Goal: Task Accomplishment & Management: Complete application form

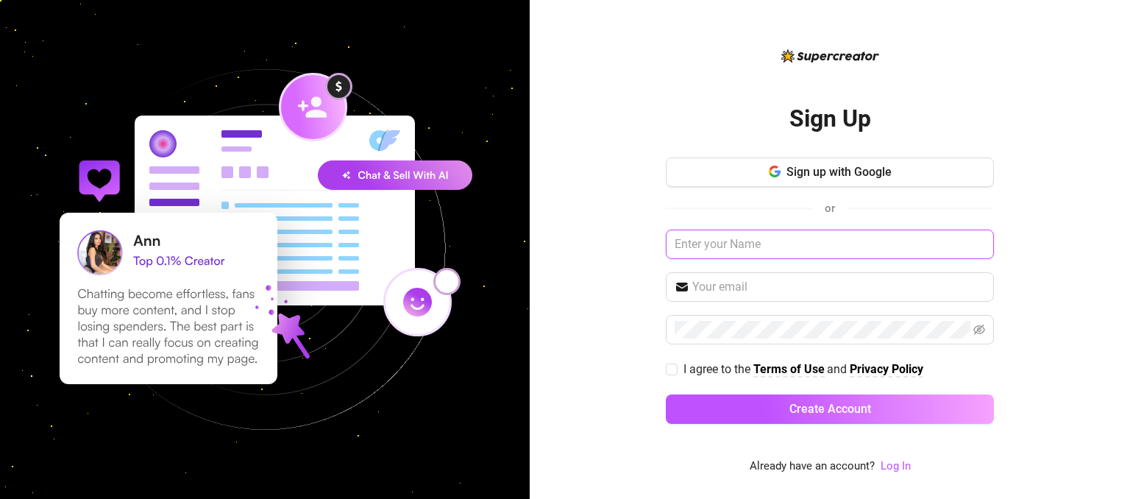
click at [743, 242] on input "text" at bounding box center [830, 244] width 328 height 29
type input "Ping"
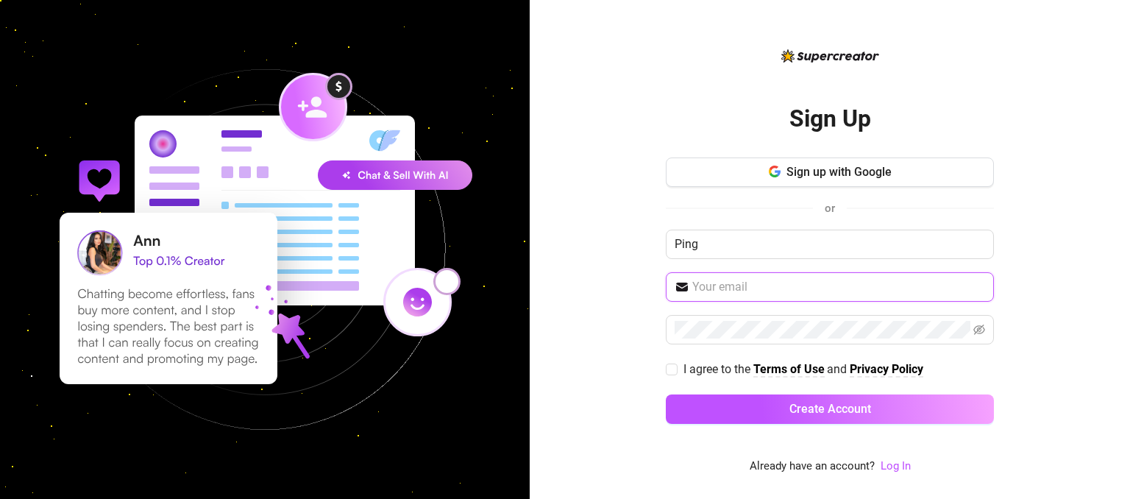
click at [728, 291] on input "text" at bounding box center [838, 287] width 293 height 18
type input "pingthai2021@gmail.com"
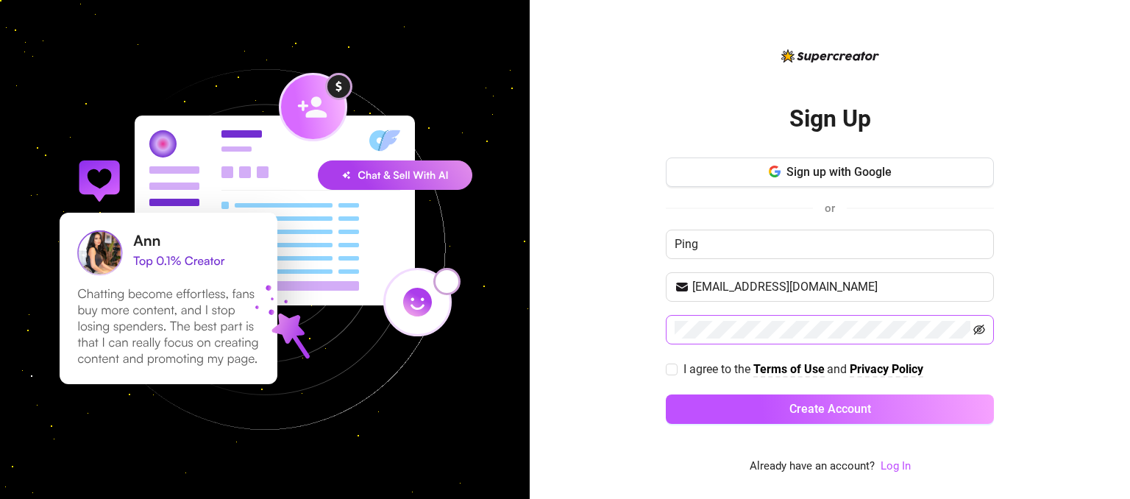
drag, startPoint x: 976, startPoint y: 321, endPoint x: 980, endPoint y: 330, distance: 8.9
click at [980, 330] on span at bounding box center [979, 330] width 12 height 18
click at [980, 330] on icon "eye-invisible" at bounding box center [979, 330] width 12 height 12
click at [670, 372] on input "I agree to the Terms of Use and Privacy Policy" at bounding box center [671, 368] width 10 height 10
checkbox input "true"
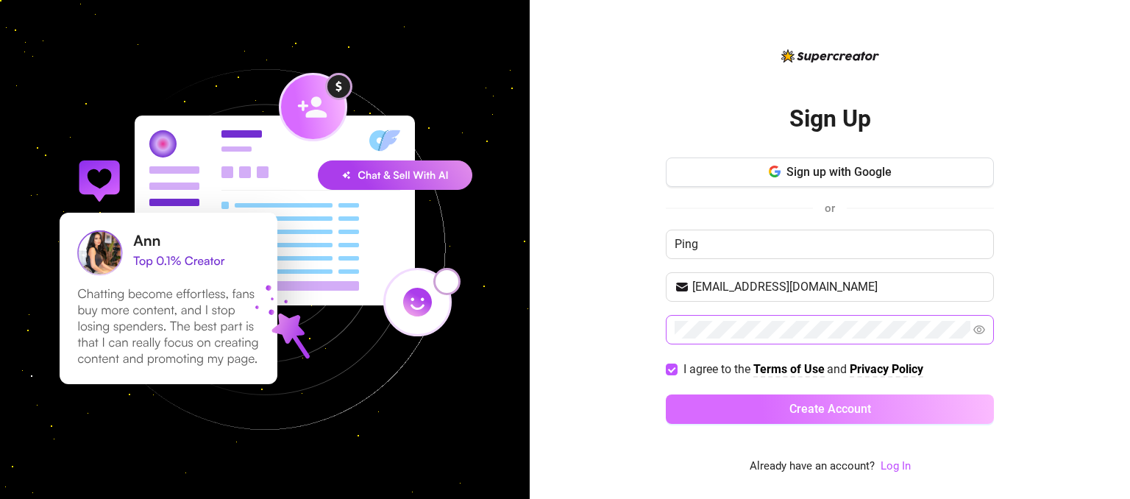
click at [726, 405] on button "Create Account" at bounding box center [830, 408] width 328 height 29
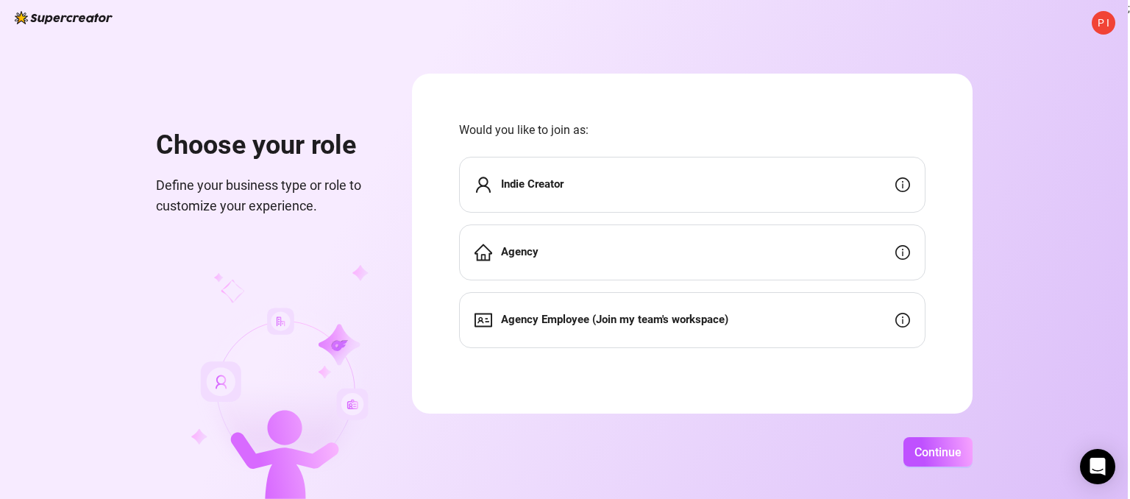
click at [680, 178] on div "Indie Creator" at bounding box center [692, 185] width 466 height 56
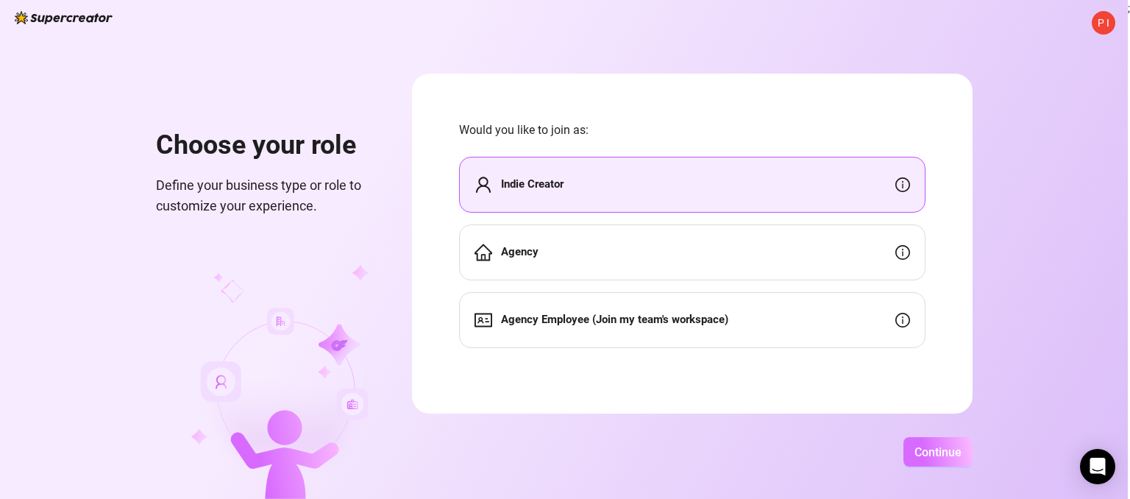
click at [918, 464] on button "Continue" at bounding box center [937, 451] width 69 height 29
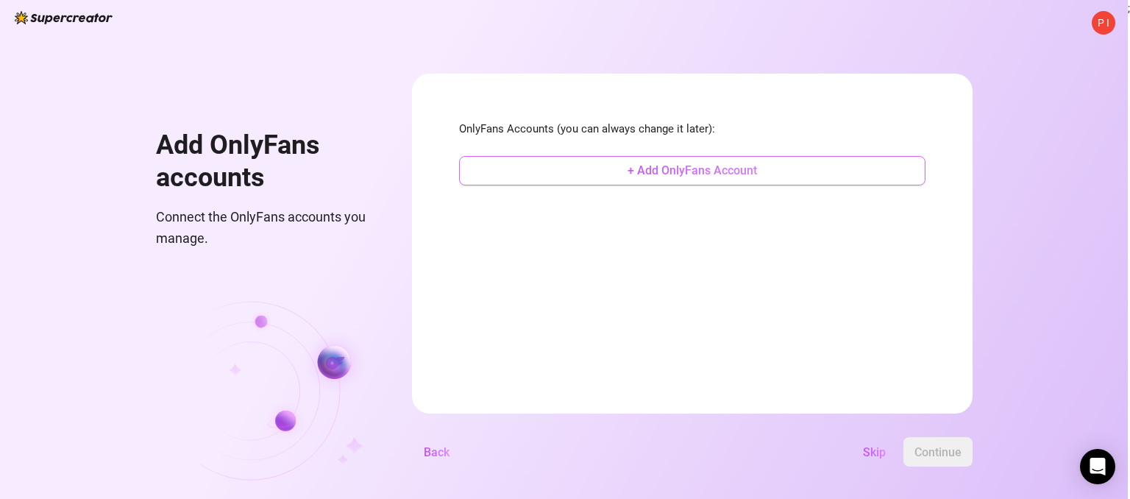
click at [737, 180] on button "+ Add OnlyFans Account" at bounding box center [692, 170] width 466 height 29
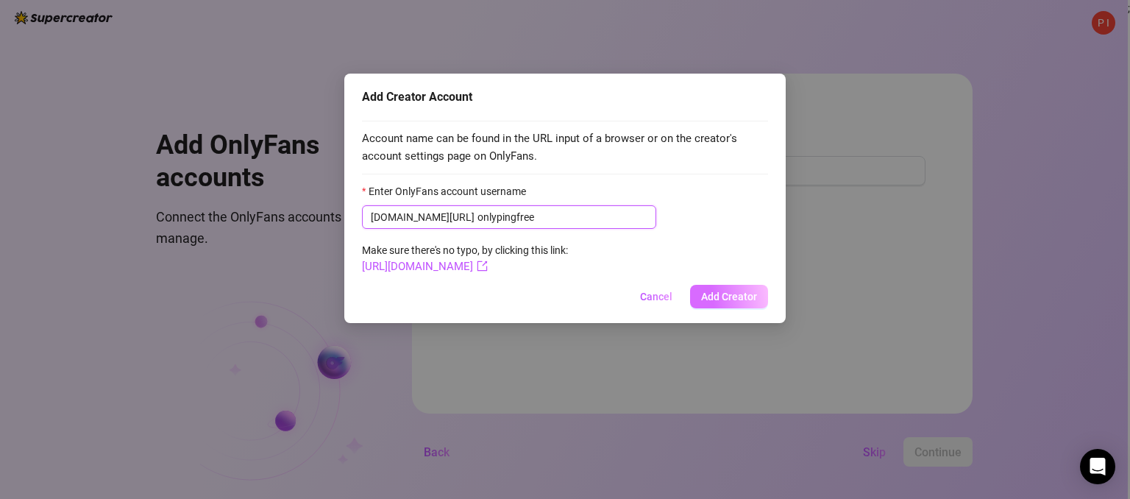
type input "onlypingfree"
click at [731, 296] on span "Add Creator" at bounding box center [729, 297] width 56 height 12
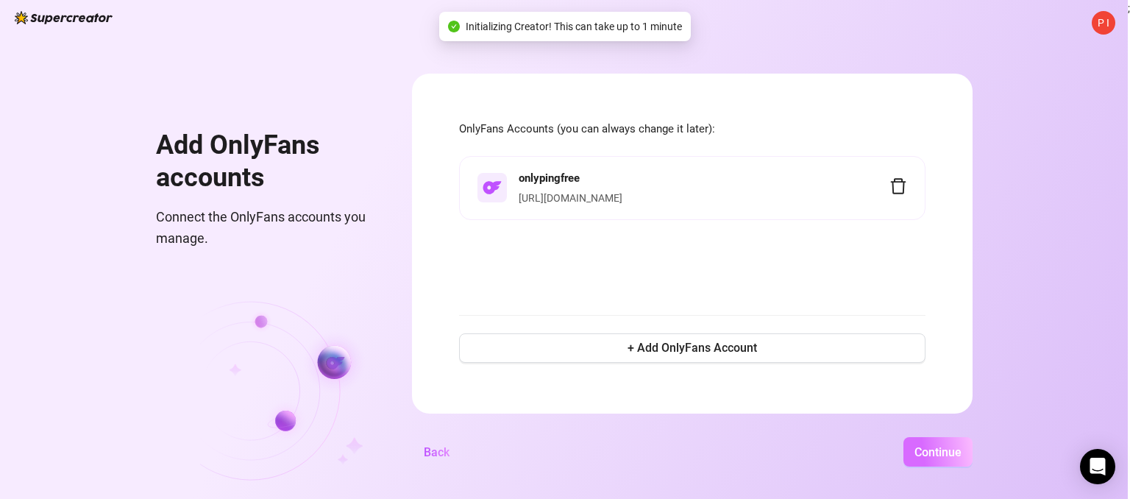
click at [941, 445] on span "Continue" at bounding box center [937, 452] width 47 height 14
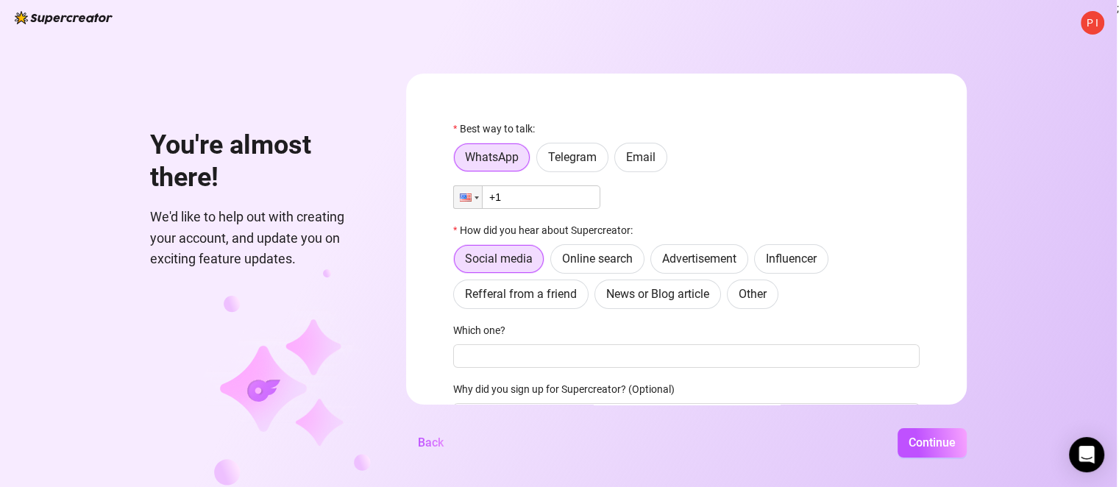
click at [544, 195] on input "+1" at bounding box center [526, 197] width 147 height 24
click at [472, 195] on div at bounding box center [466, 197] width 12 height 8
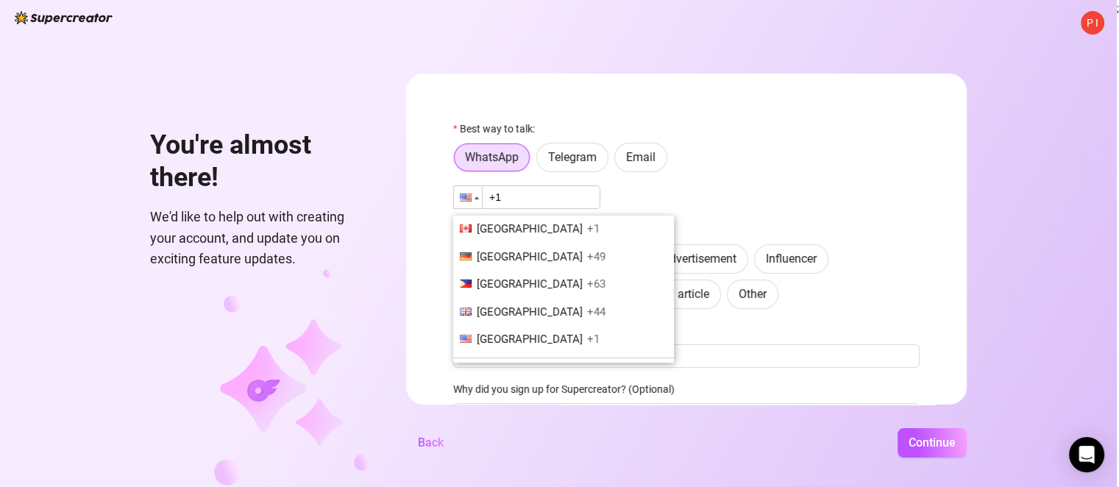
scroll to position [5216, 0]
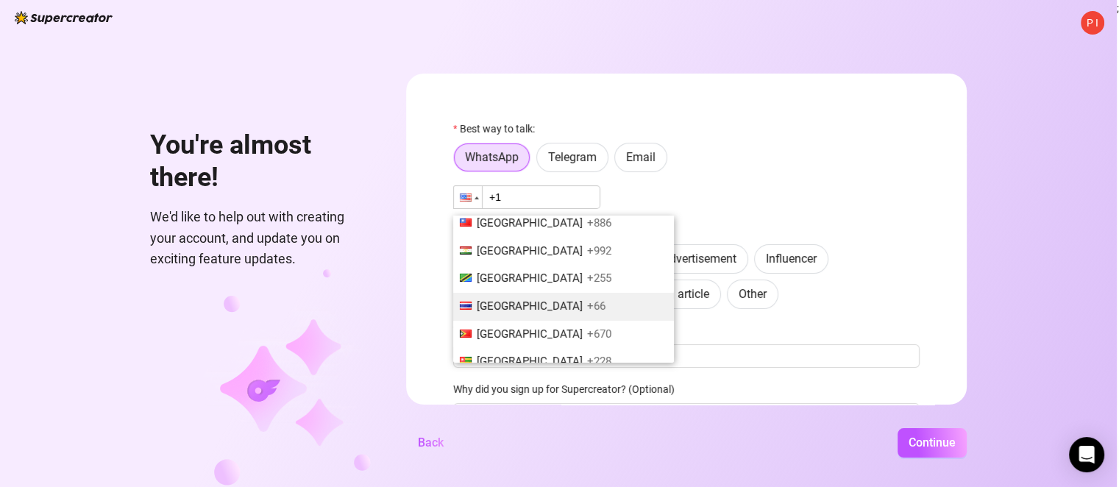
click at [524, 293] on li "Thailand +66" at bounding box center [563, 307] width 221 height 28
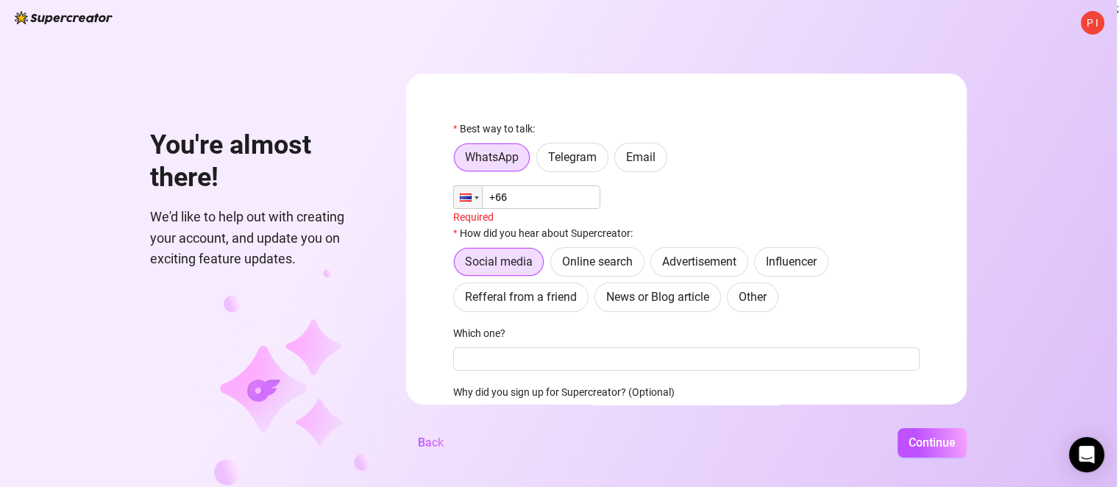
click at [536, 192] on input "+66" at bounding box center [526, 197] width 147 height 24
type input "+66 646 936 469"
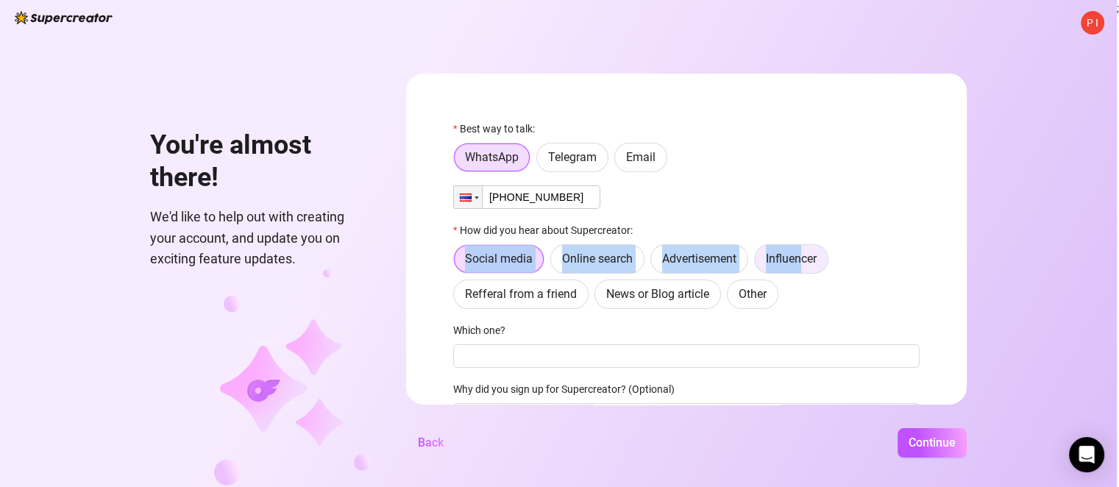
drag, startPoint x: 812, startPoint y: 242, endPoint x: 807, endPoint y: 257, distance: 16.3
click at [807, 257] on div "How did you hear about Supercreator: Social media Online search Advertisement I…" at bounding box center [686, 265] width 466 height 87
click at [807, 257] on span "Influencer" at bounding box center [791, 259] width 51 height 14
click at [758, 263] on input "Influencer" at bounding box center [758, 263] width 0 height 0
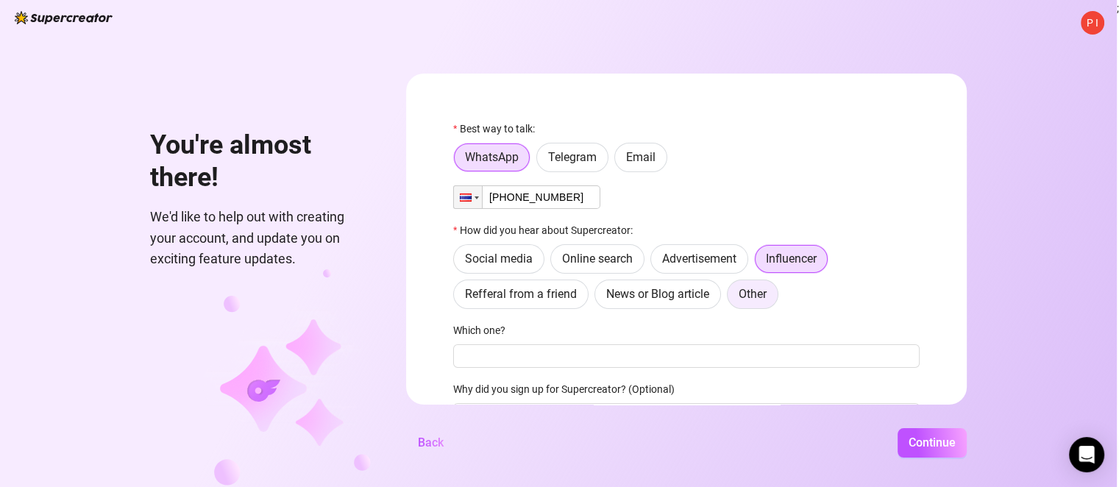
click at [757, 295] on span "Other" at bounding box center [753, 294] width 28 height 14
click at [731, 298] on input "Other" at bounding box center [731, 298] width 0 height 0
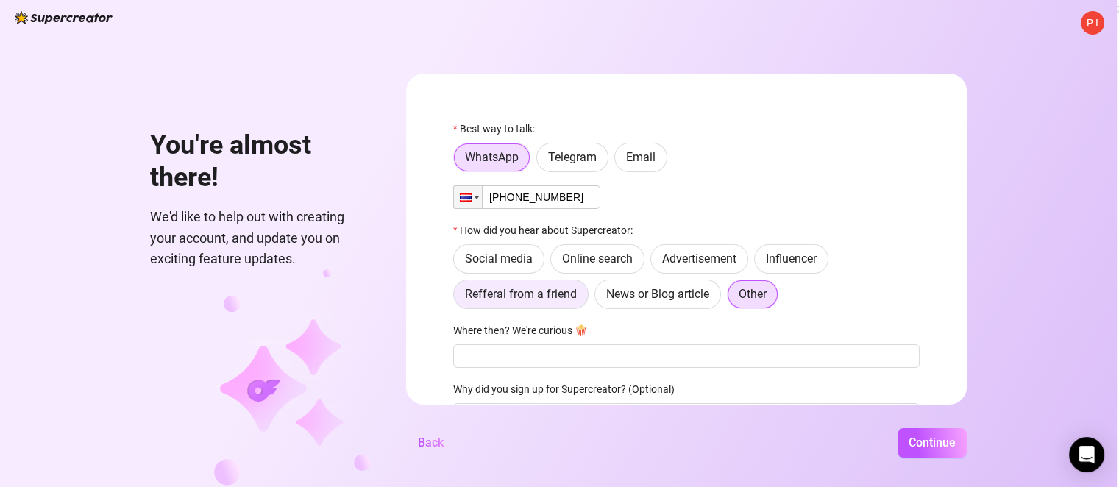
click at [584, 298] on label "Refferal from a friend" at bounding box center [520, 294] width 135 height 29
click at [458, 298] on input "Refferal from a friend" at bounding box center [458, 298] width 0 height 0
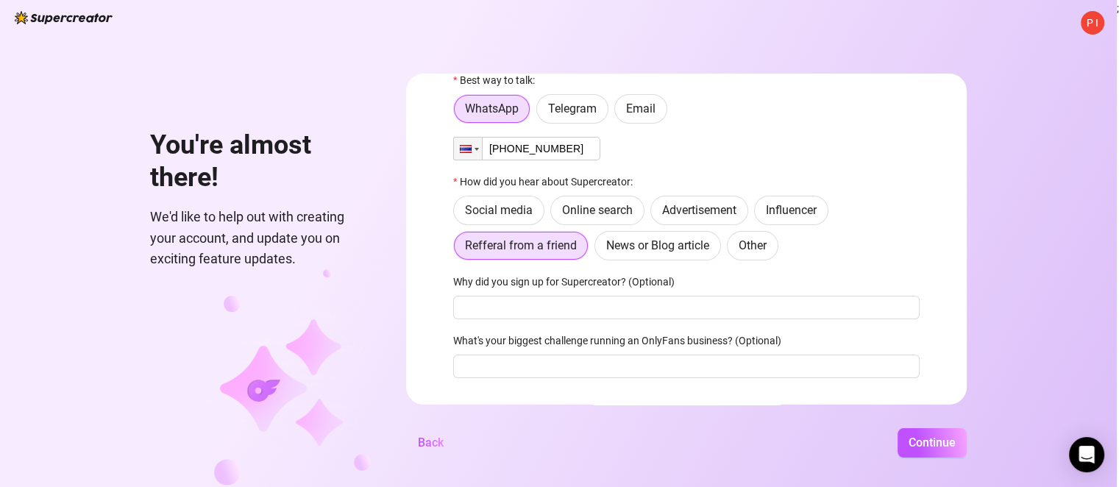
scroll to position [50, 0]
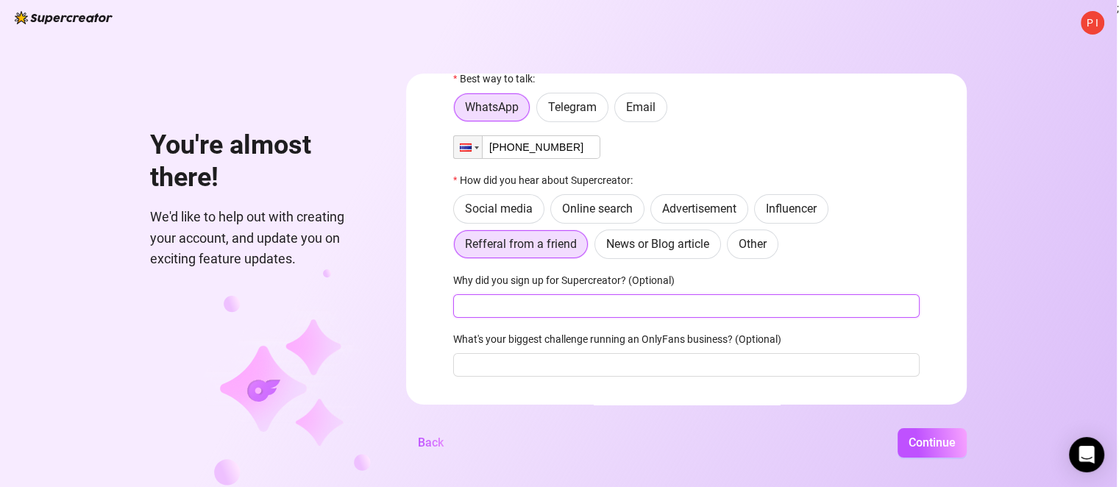
click at [652, 310] on input "Why did you sign up for Supercreator? (Optional)" at bounding box center [686, 306] width 466 height 24
type input "w"
type input "need more sales"
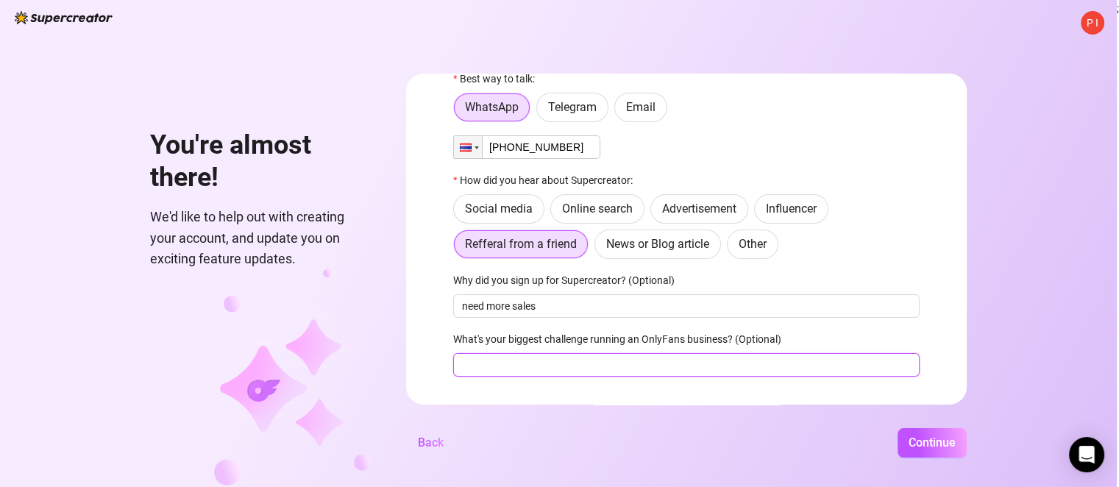
click at [580, 363] on input "What's your biggest challenge running an OnlyFans business? (Optional)" at bounding box center [686, 365] width 466 height 24
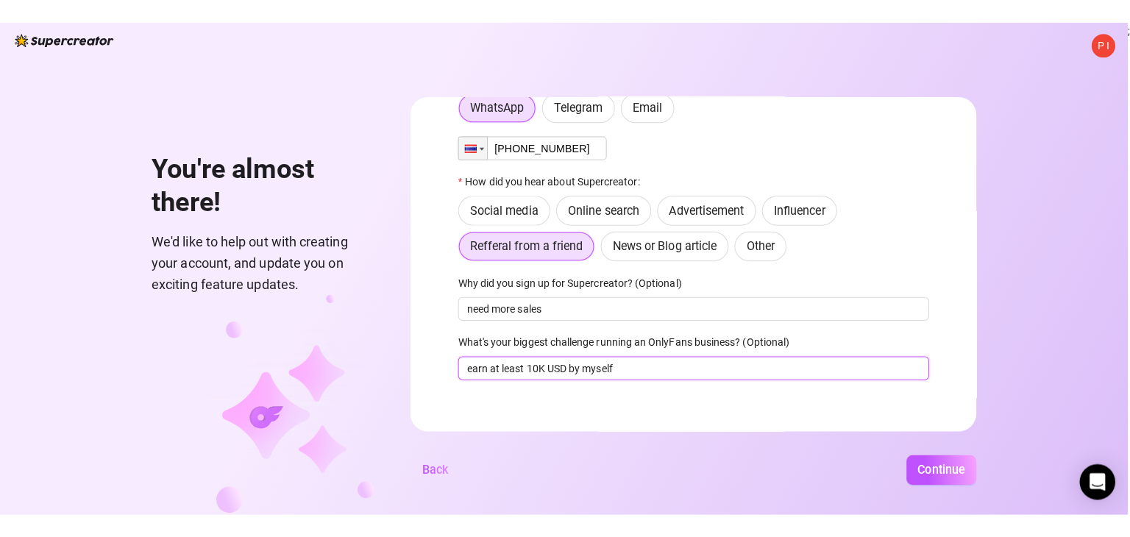
scroll to position [74, 0]
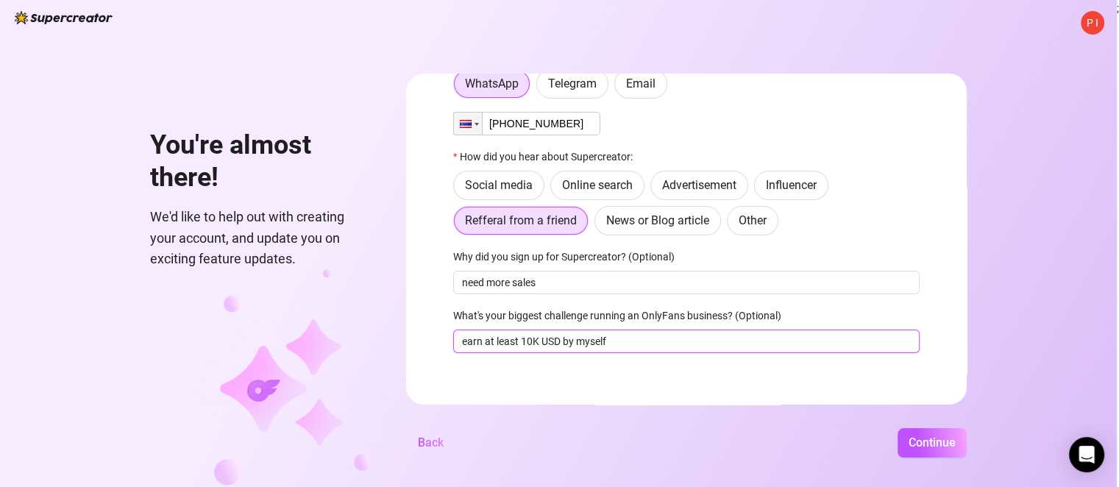
click at [538, 344] on input "earn at least 10K USD by myself" at bounding box center [686, 342] width 466 height 24
type input "earn at least 20K USD by myself"
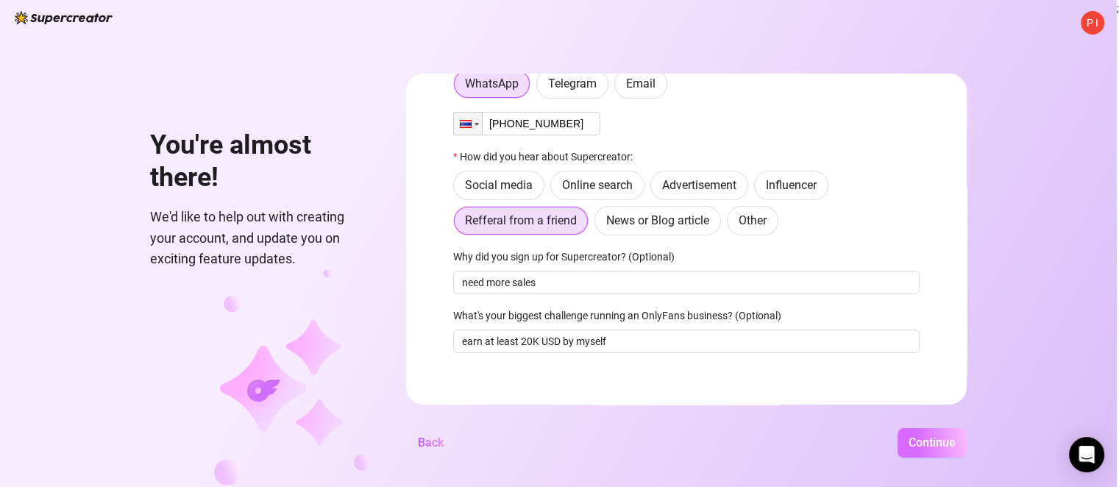
click at [941, 438] on button "Continue" at bounding box center [932, 442] width 69 height 29
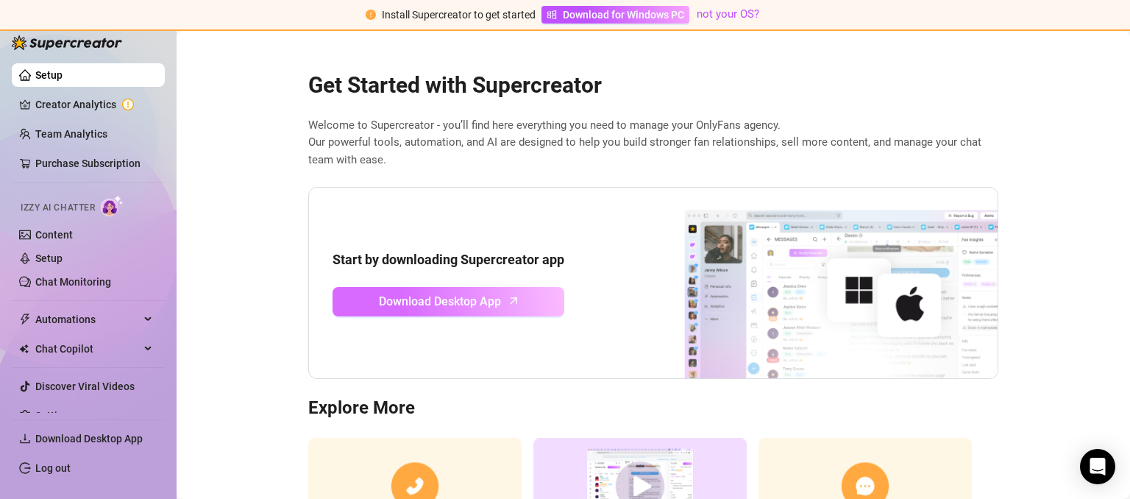
click at [500, 307] on link "Download Desktop App" at bounding box center [449, 301] width 232 height 29
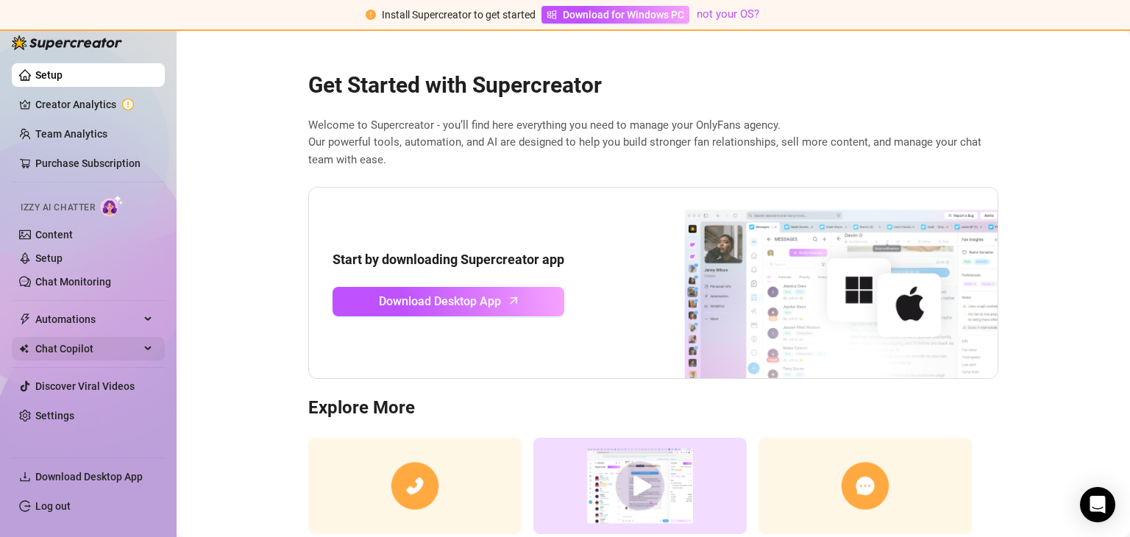
click at [93, 357] on span "Chat Copilot" at bounding box center [87, 349] width 104 height 24
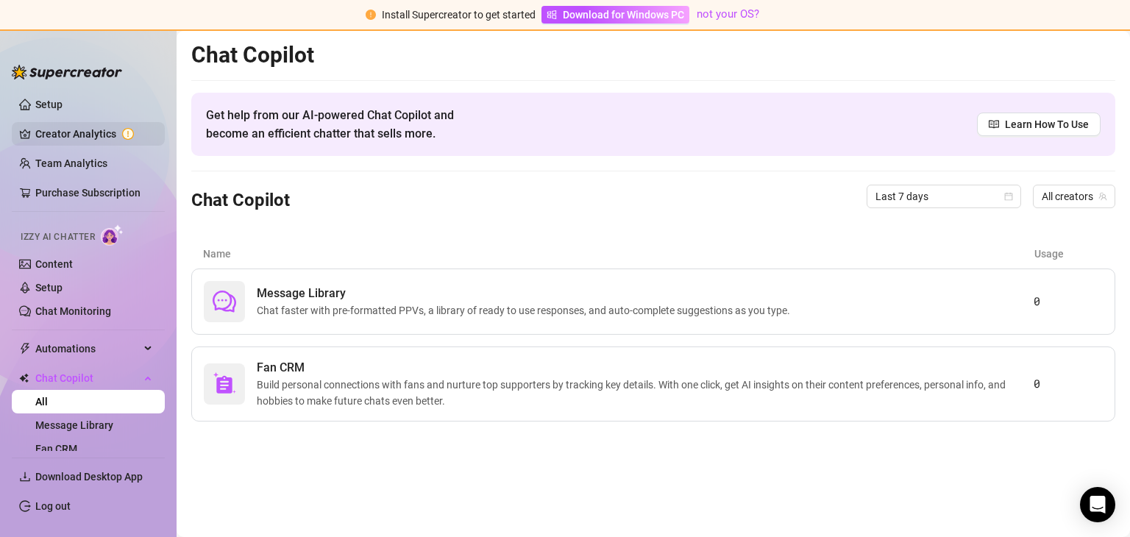
click at [74, 145] on link "Creator Analytics" at bounding box center [94, 134] width 118 height 24
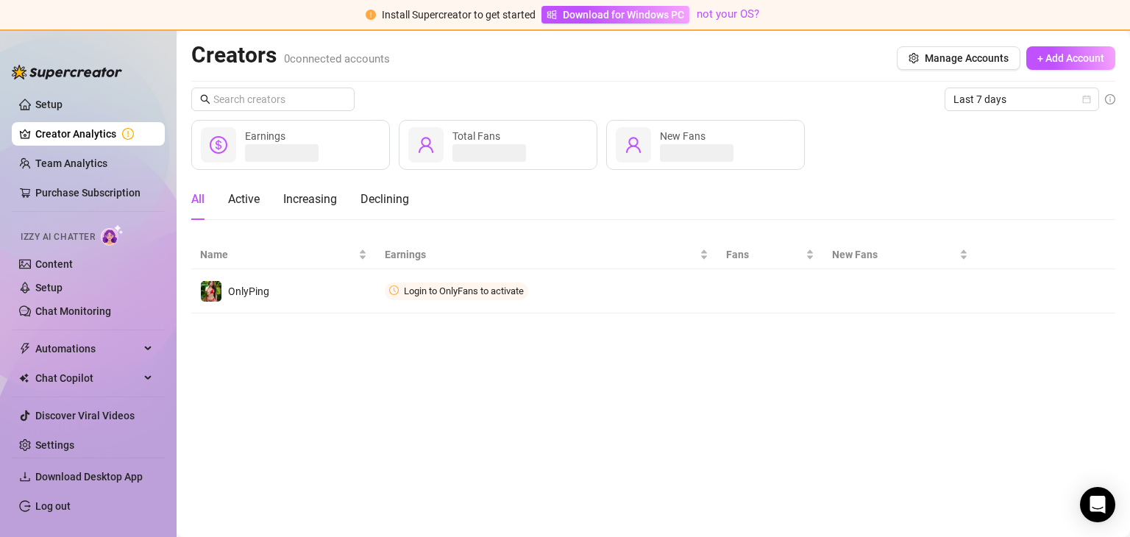
click at [74, 145] on link "Creator Analytics" at bounding box center [94, 134] width 118 height 24
click at [63, 103] on link "Setup" at bounding box center [48, 105] width 27 height 12
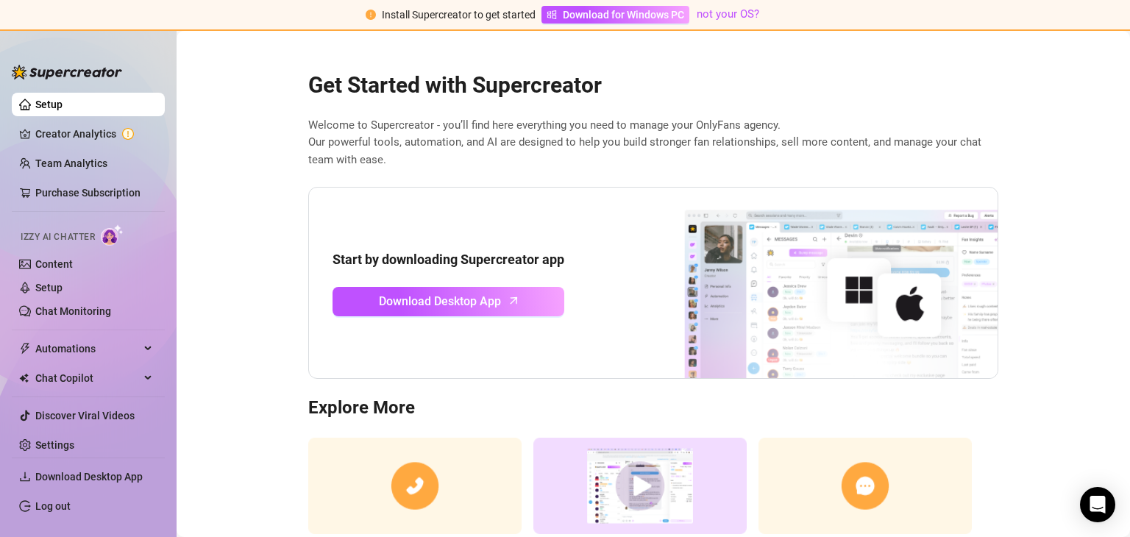
scroll to position [100, 0]
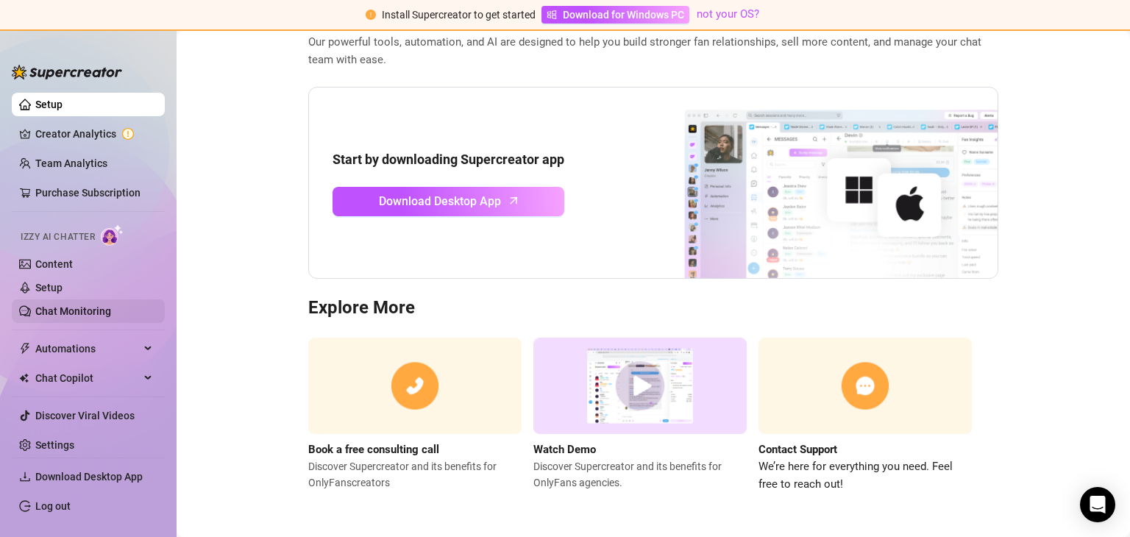
click at [73, 314] on link "Chat Monitoring" at bounding box center [73, 311] width 76 height 12
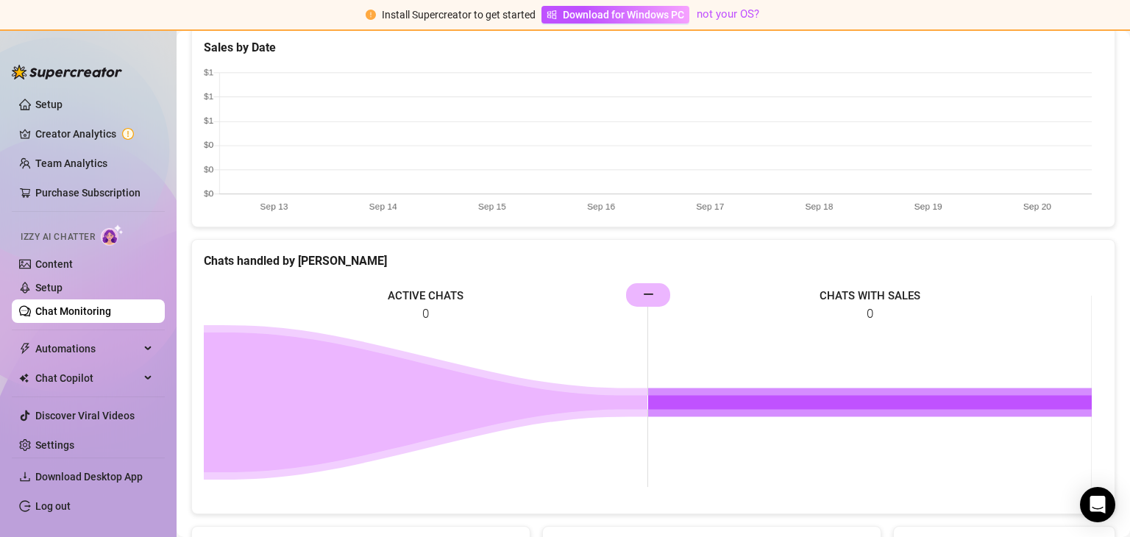
scroll to position [602, 0]
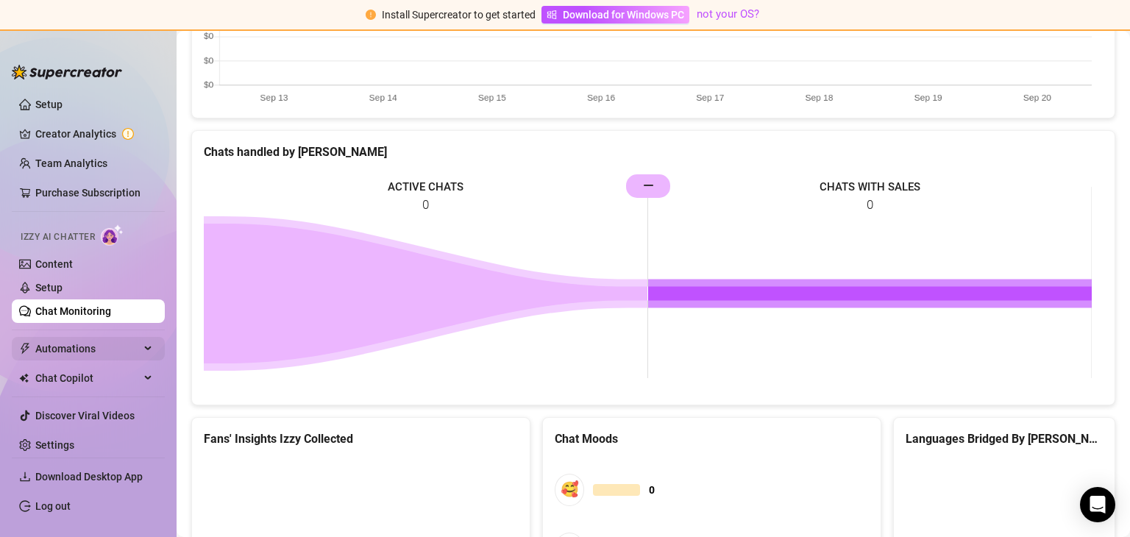
click at [87, 354] on span "Automations" at bounding box center [87, 349] width 104 height 24
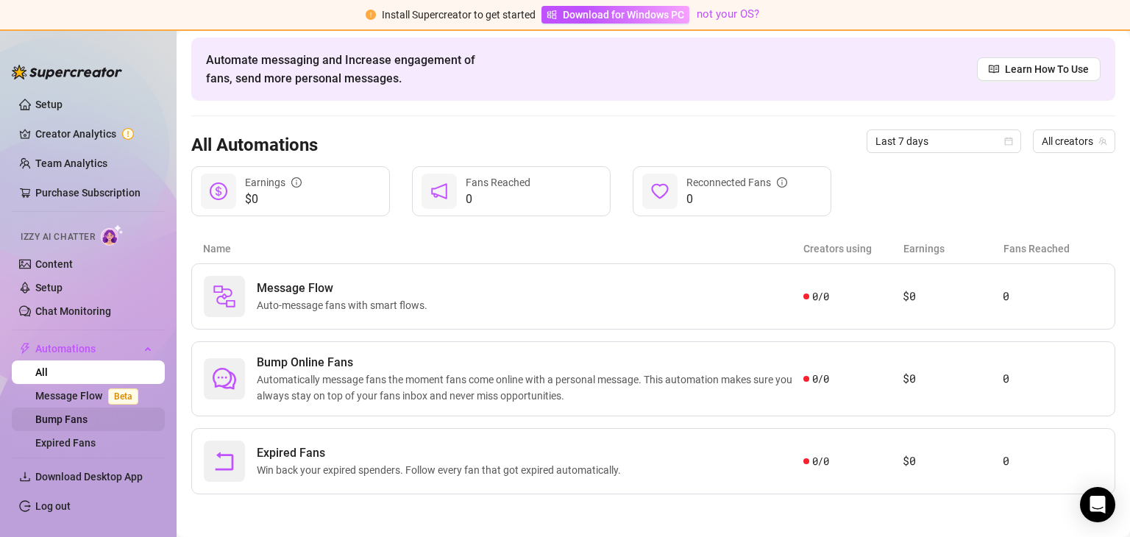
click at [78, 414] on link "Bump Fans" at bounding box center [61, 419] width 52 height 12
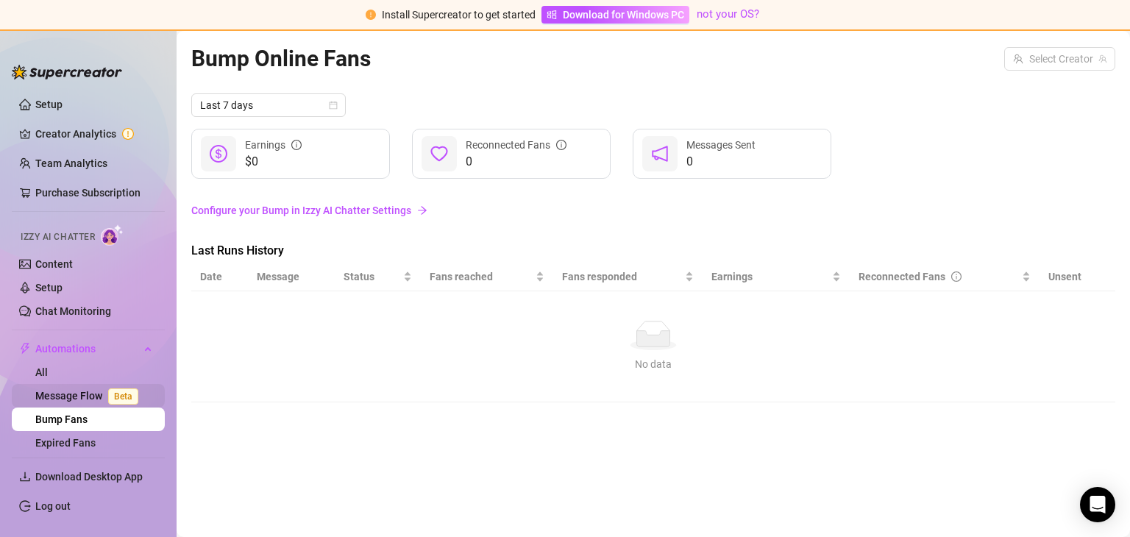
click at [74, 392] on link "Message Flow Beta" at bounding box center [89, 396] width 109 height 12
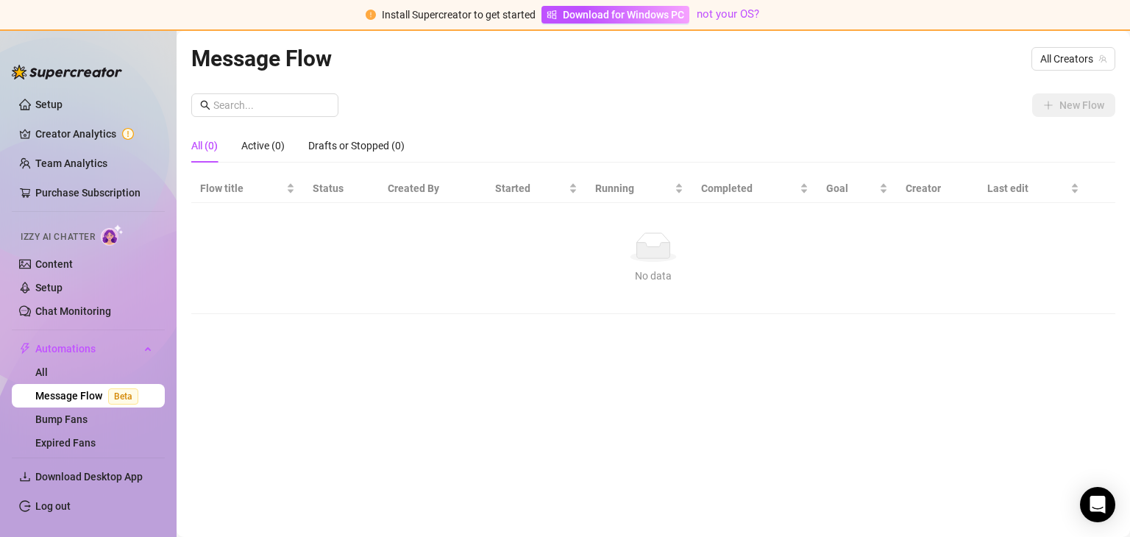
click at [624, 263] on div "No data No data" at bounding box center [653, 257] width 895 height 51
click at [55, 101] on link "Setup" at bounding box center [48, 105] width 27 height 12
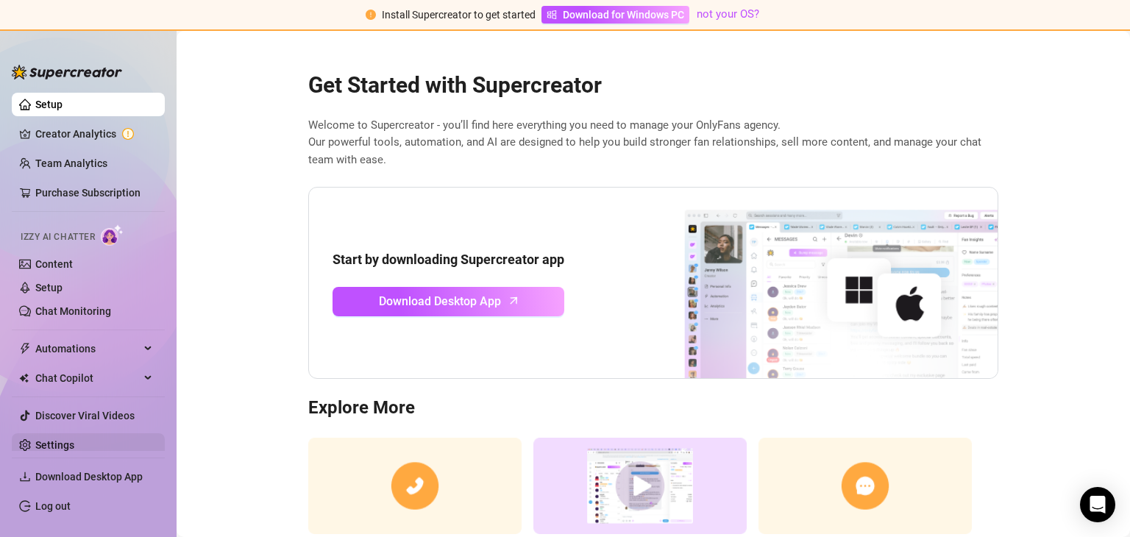
click at [67, 439] on link "Settings" at bounding box center [54, 445] width 39 height 12
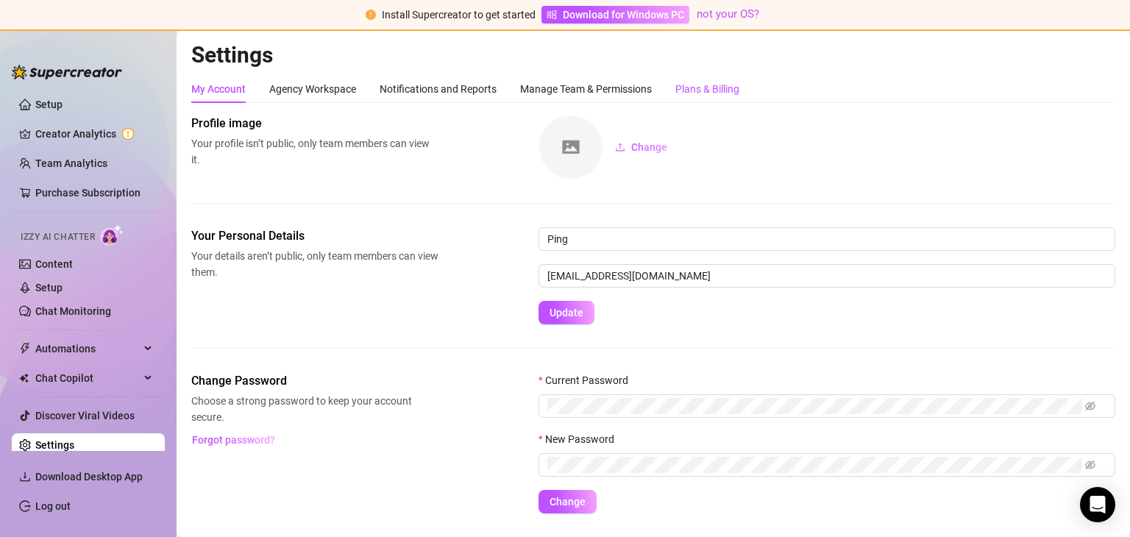
click at [700, 93] on div "Plans & Billing" at bounding box center [707, 89] width 64 height 16
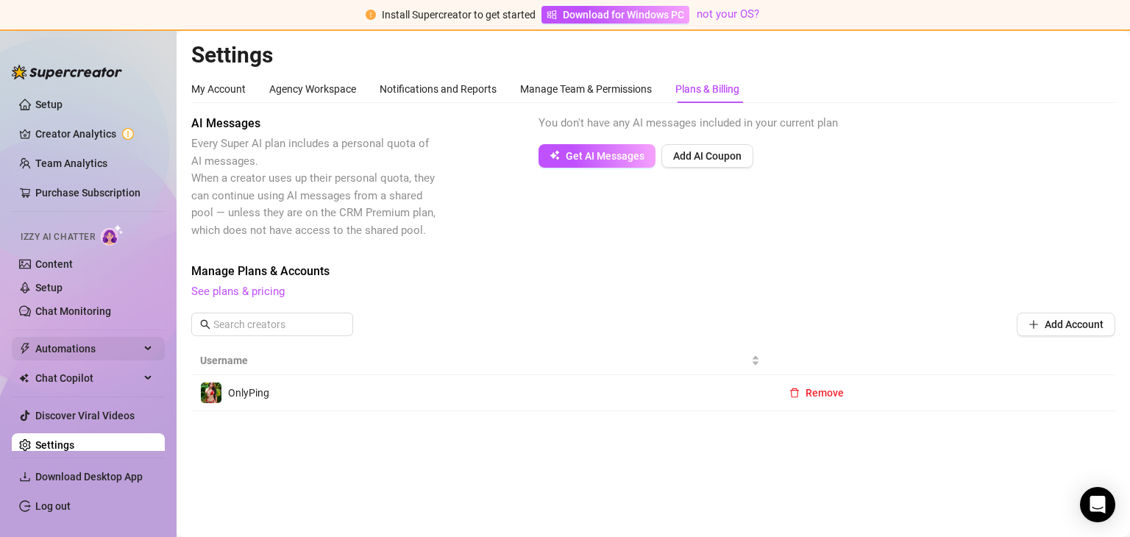
click at [74, 349] on span "Automations" at bounding box center [87, 349] width 104 height 24
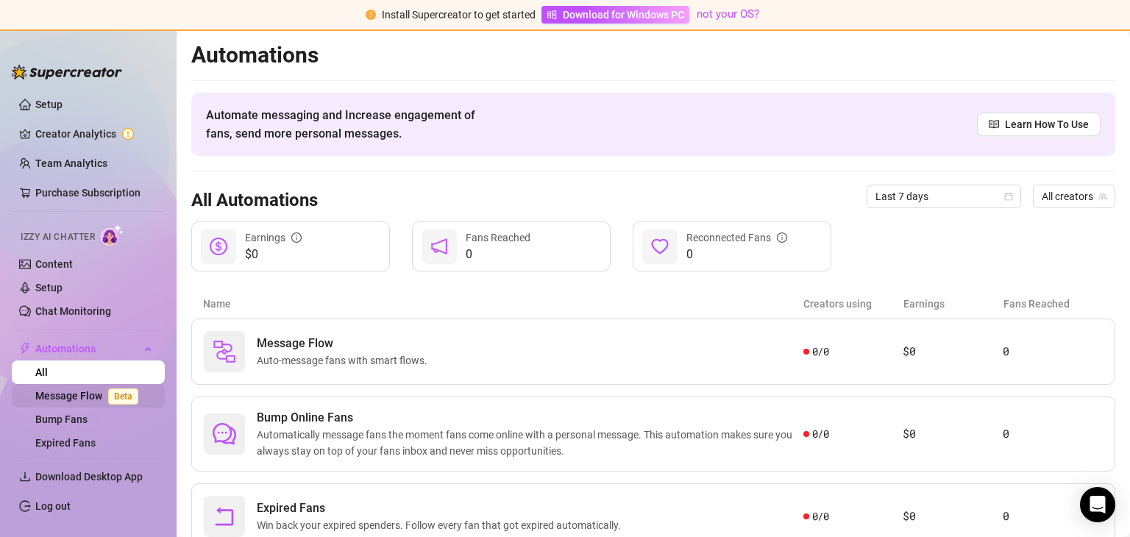
click at [74, 398] on link "Message Flow Beta" at bounding box center [89, 396] width 109 height 12
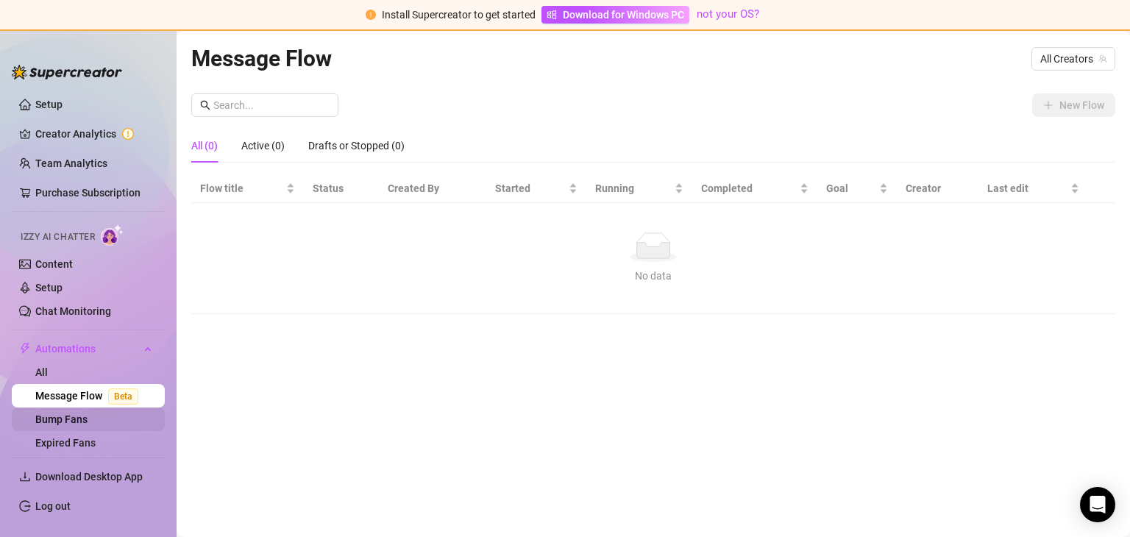
click at [88, 413] on link "Bump Fans" at bounding box center [61, 419] width 52 height 12
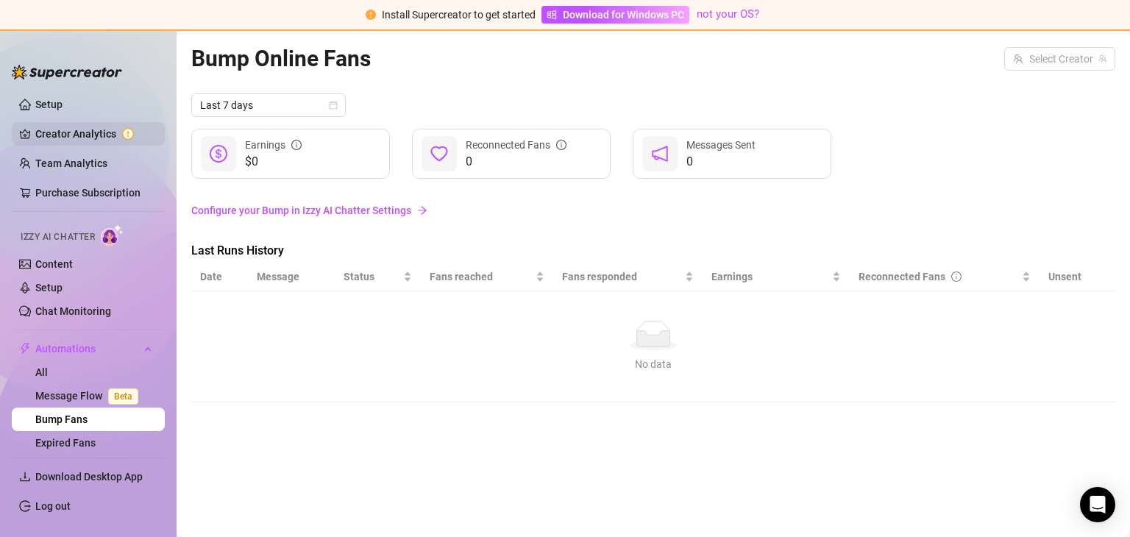
click at [77, 132] on link "Creator Analytics" at bounding box center [94, 134] width 118 height 24
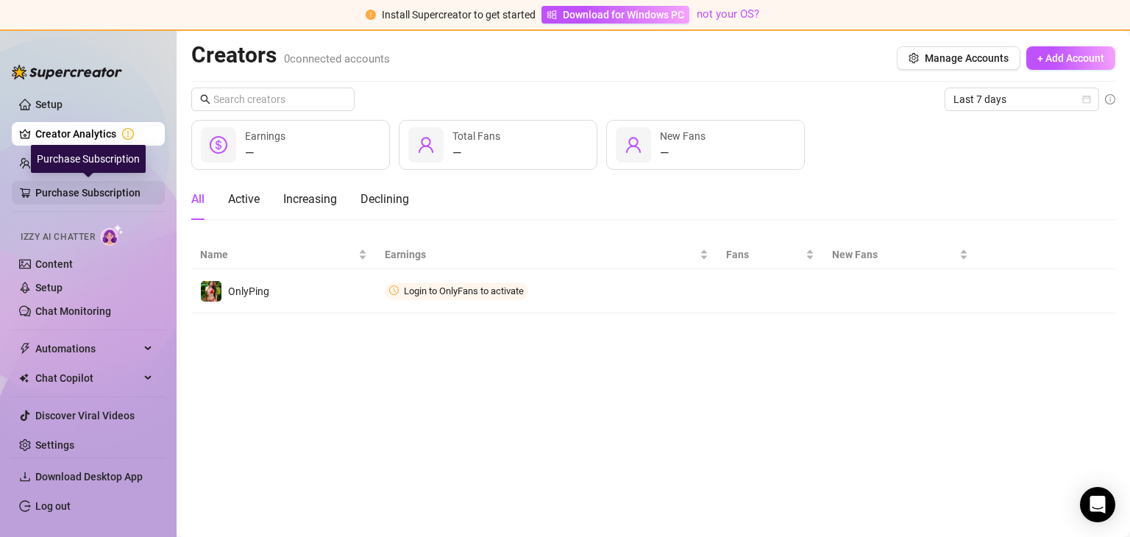
click at [65, 193] on link "Purchase Subscription" at bounding box center [94, 193] width 118 height 24
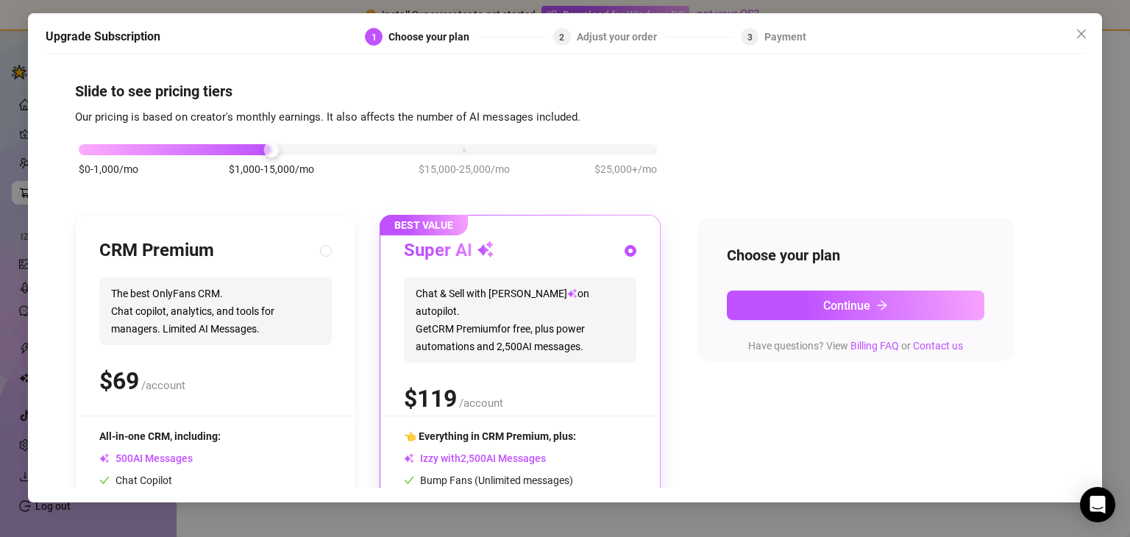
click at [191, 283] on span "The best OnlyFans CRM. Chat copilot, analytics, and tools for managers. Limited…" at bounding box center [215, 311] width 232 height 68
radio input "true"
radio input "false"
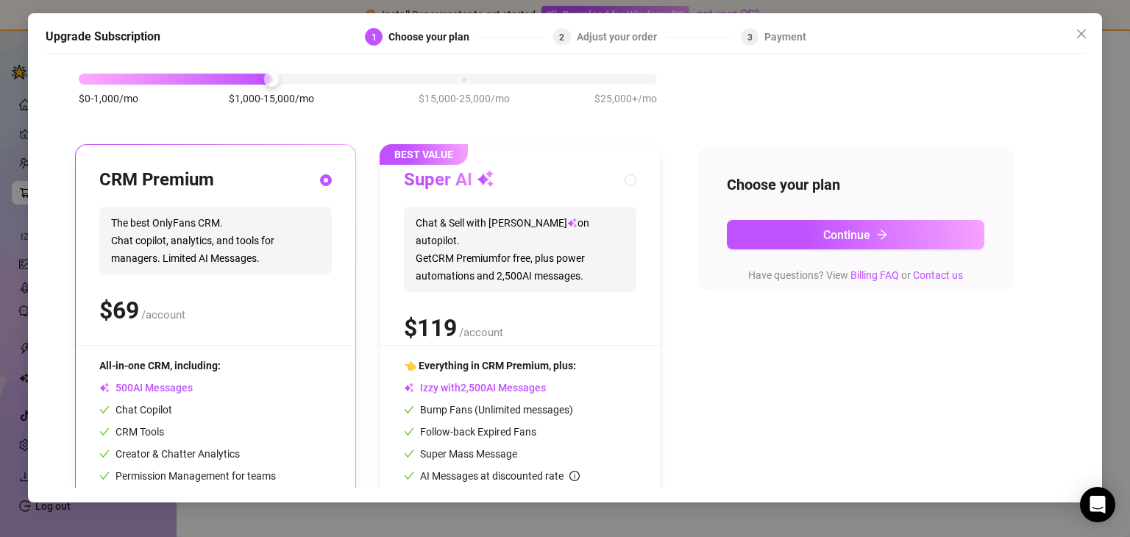
scroll to position [71, 0]
click at [1080, 30] on icon "close" at bounding box center [1082, 34] width 12 height 12
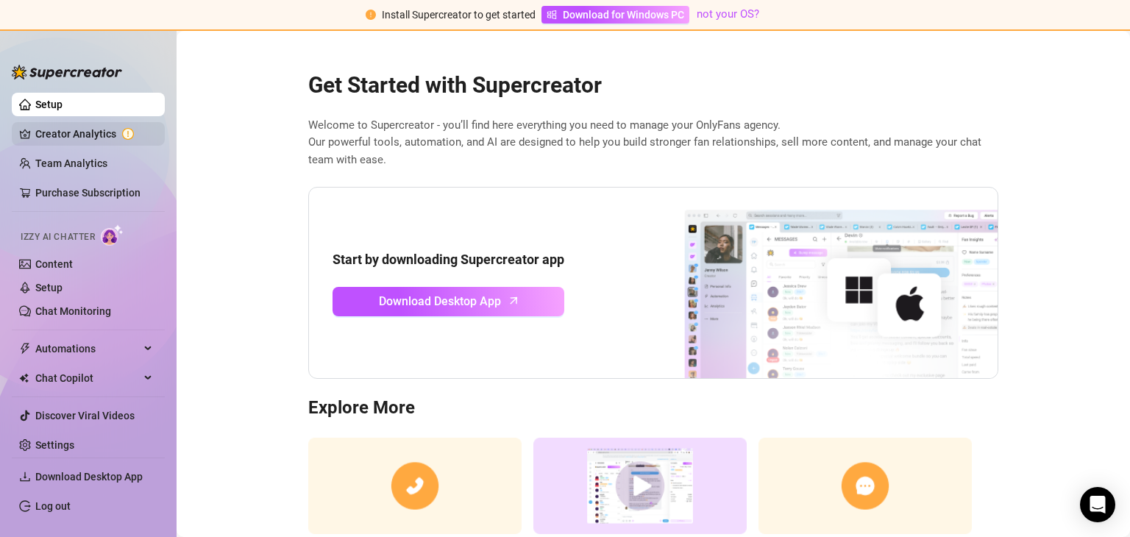
click at [96, 124] on link "Creator Analytics" at bounding box center [94, 134] width 118 height 24
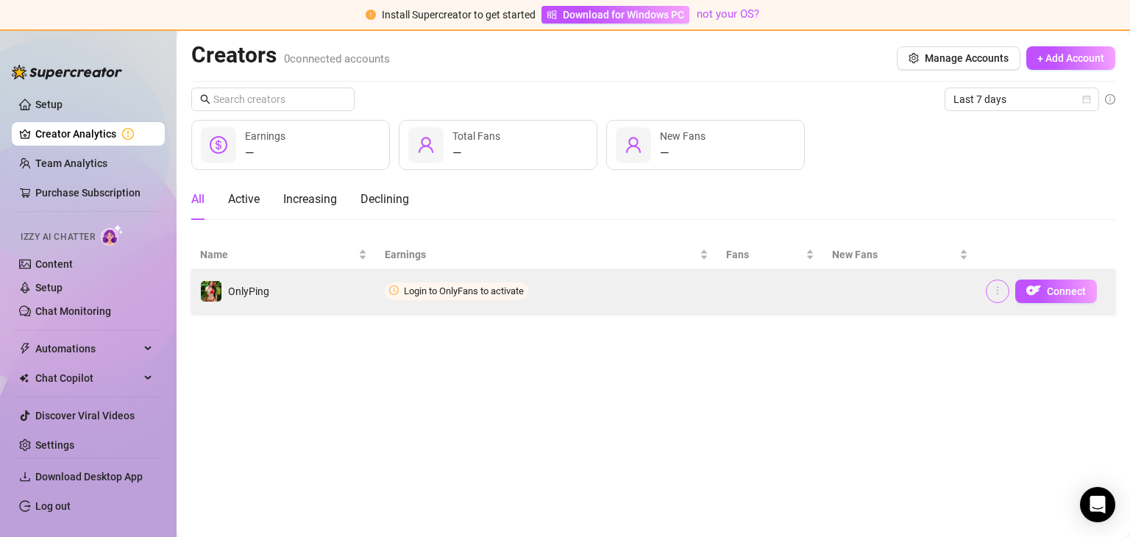
click at [999, 285] on span "button" at bounding box center [997, 291] width 10 height 12
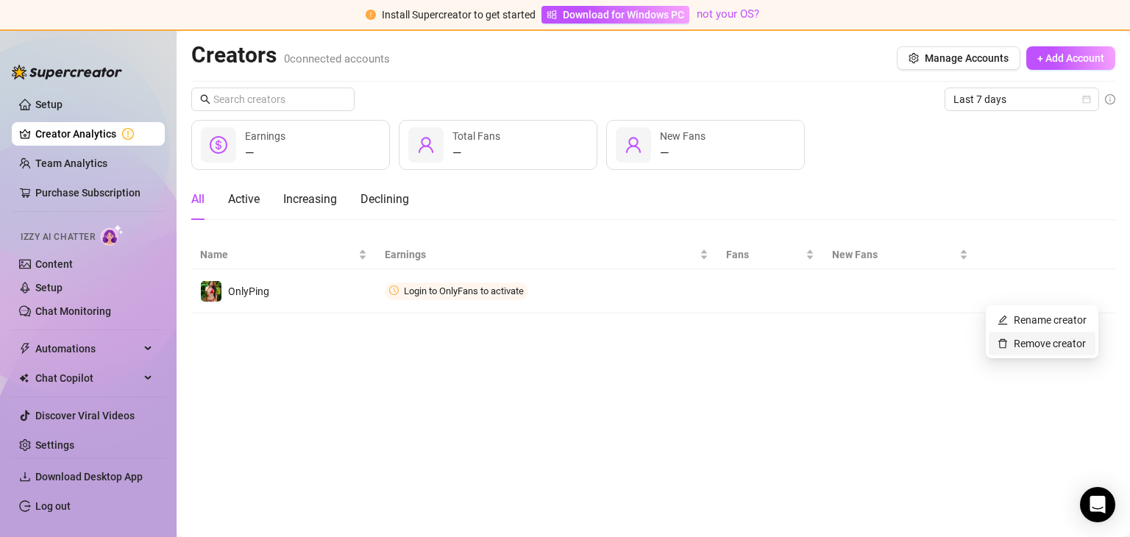
click at [1024, 338] on link "Remove creator" at bounding box center [1042, 344] width 88 height 12
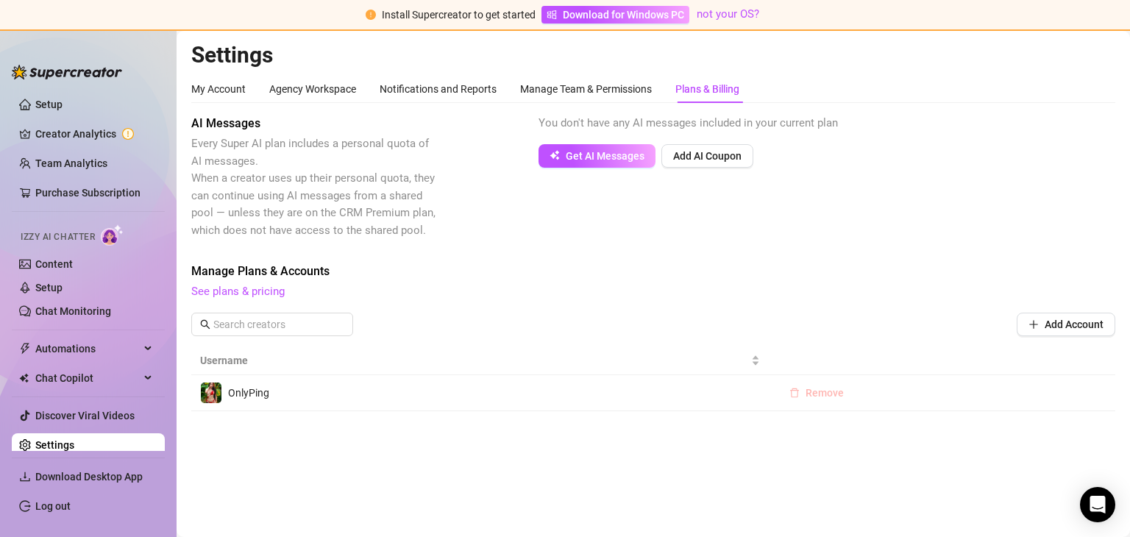
click at [830, 388] on span "Remove" at bounding box center [825, 393] width 38 height 12
click at [918, 349] on span "OK" at bounding box center [916, 355] width 14 height 12
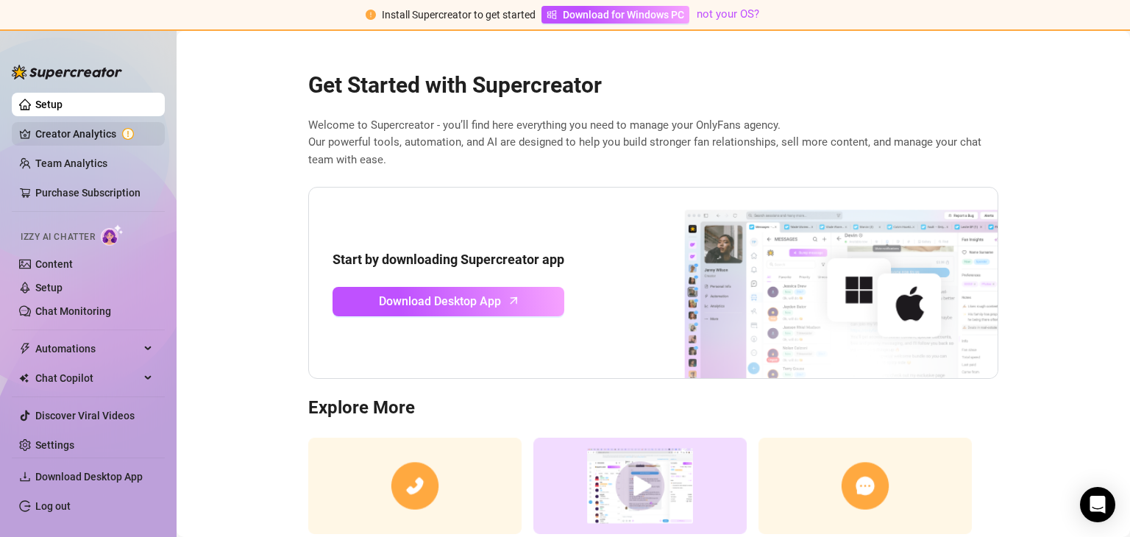
click at [88, 134] on link "Creator Analytics" at bounding box center [94, 134] width 118 height 24
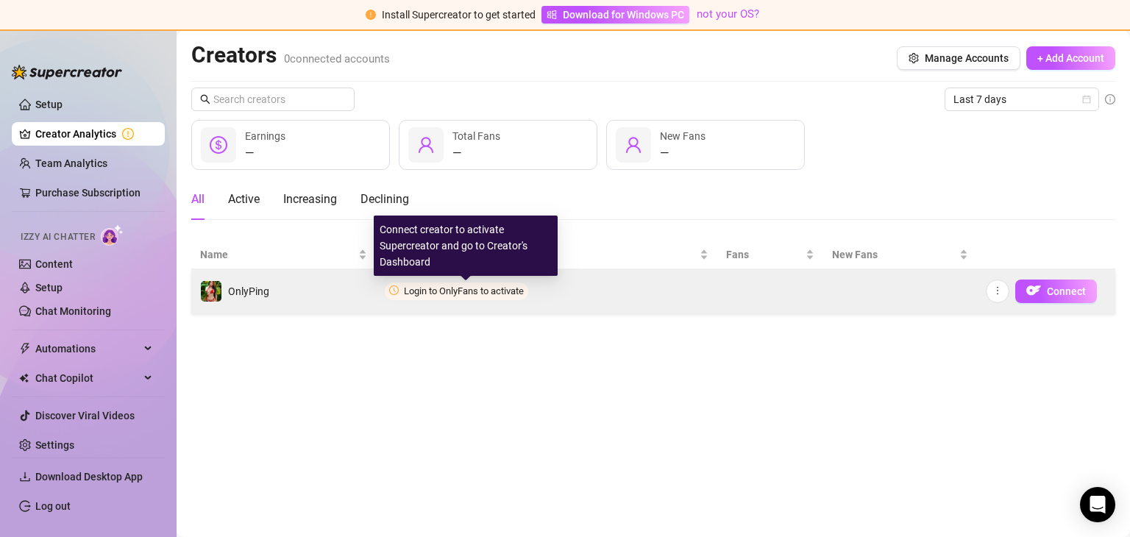
click at [481, 292] on span "Login to OnlyFans to activate" at bounding box center [464, 290] width 120 height 11
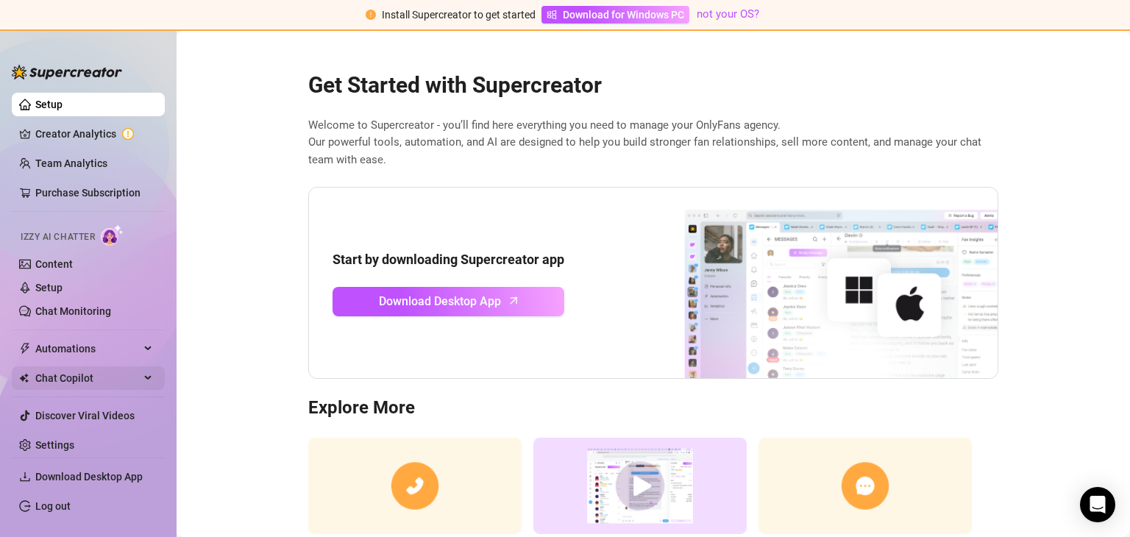
click at [104, 377] on span "Chat Copilot" at bounding box center [87, 378] width 104 height 24
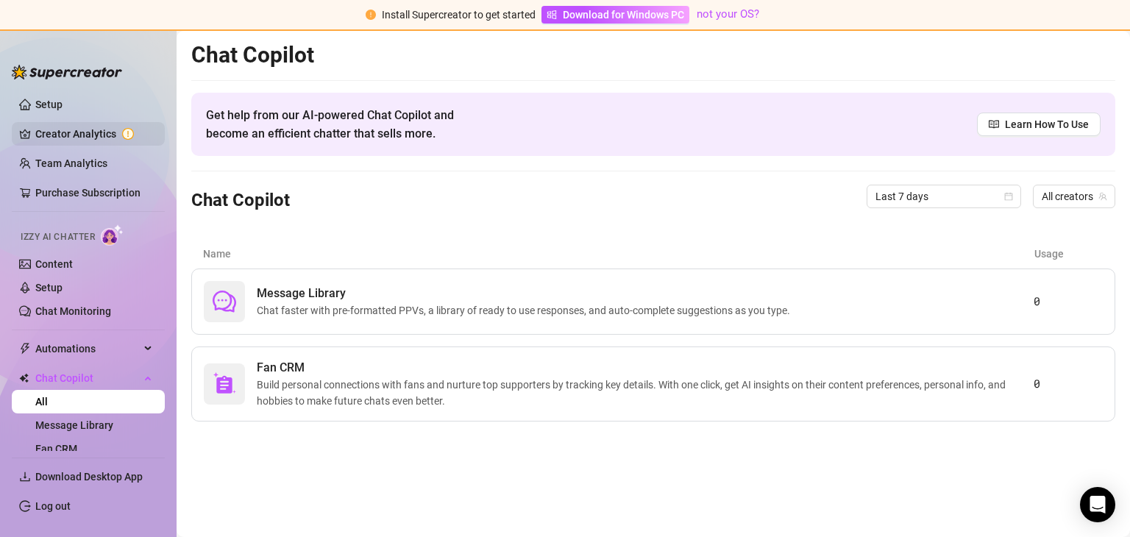
click at [90, 129] on link "Creator Analytics" at bounding box center [94, 134] width 118 height 24
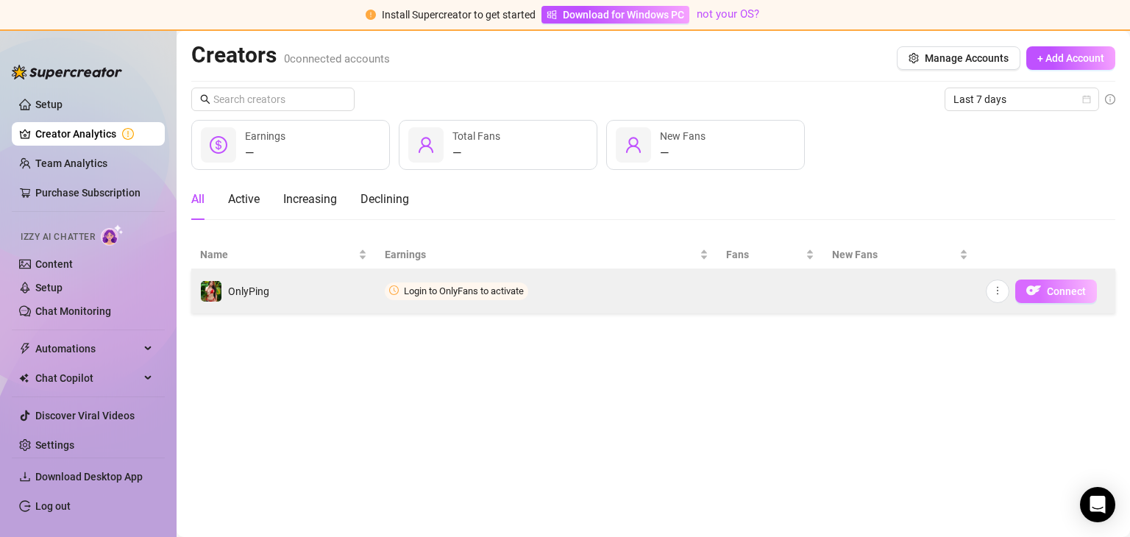
click at [1056, 292] on span "Connect" at bounding box center [1066, 291] width 39 height 12
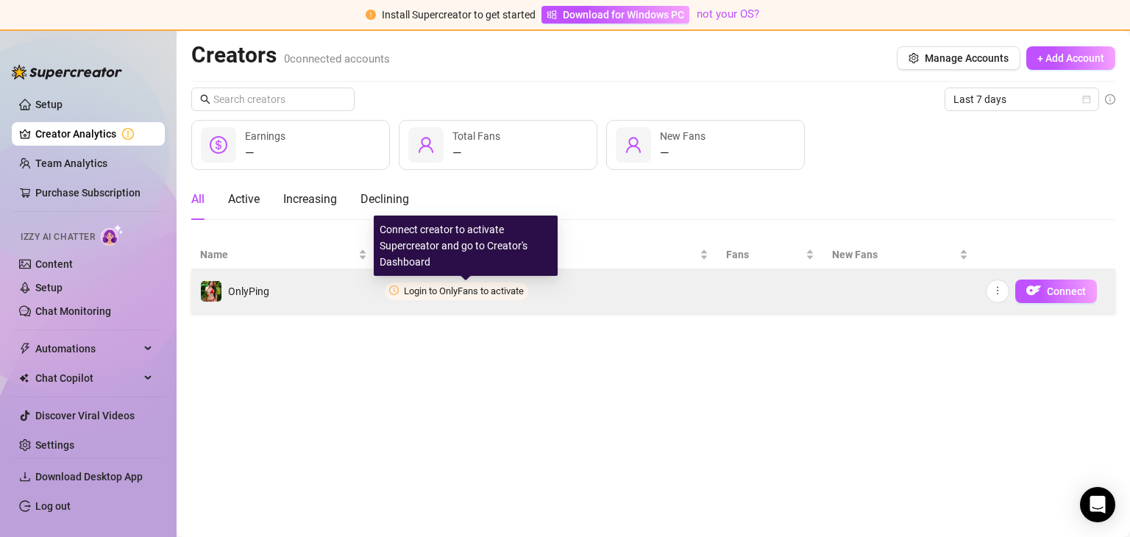
click at [420, 287] on span "Login to OnlyFans to activate" at bounding box center [464, 290] width 120 height 11
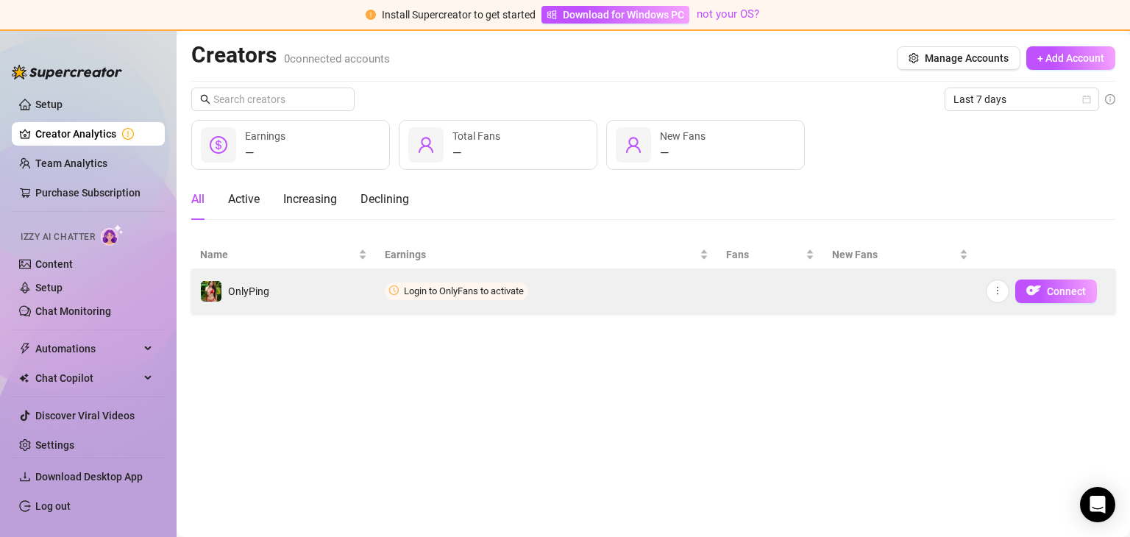
click at [393, 290] on icon "clock-circle" at bounding box center [394, 290] width 10 height 10
click at [1003, 291] on button "button" at bounding box center [998, 292] width 24 height 24
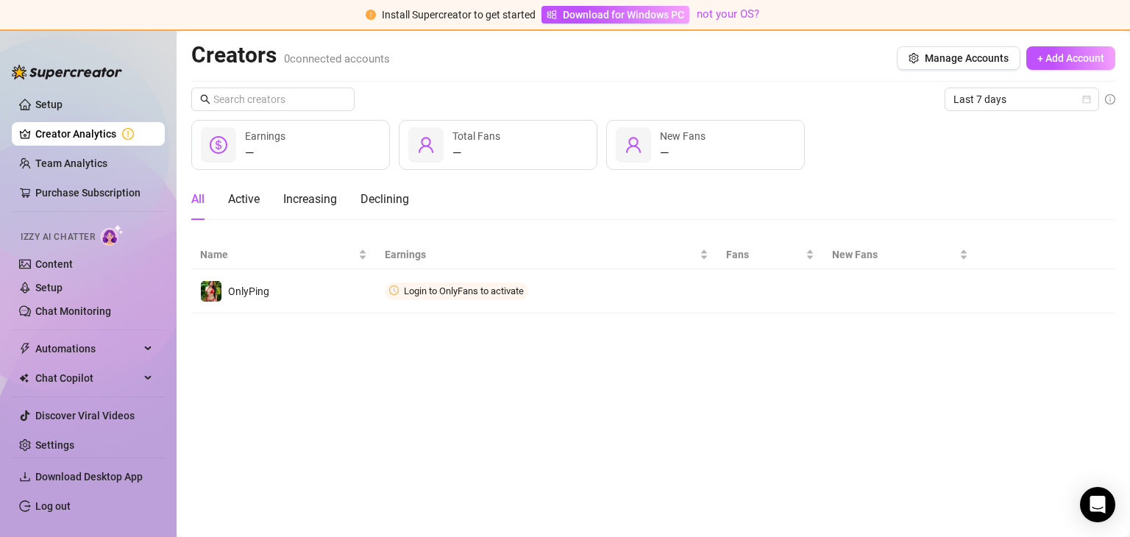
click at [530, 444] on main "Creators 0 connected accounts Manage Accounts + Add Account Last 7 days — Earni…" at bounding box center [653, 284] width 953 height 506
click at [990, 54] on span "Manage Accounts" at bounding box center [967, 58] width 84 height 12
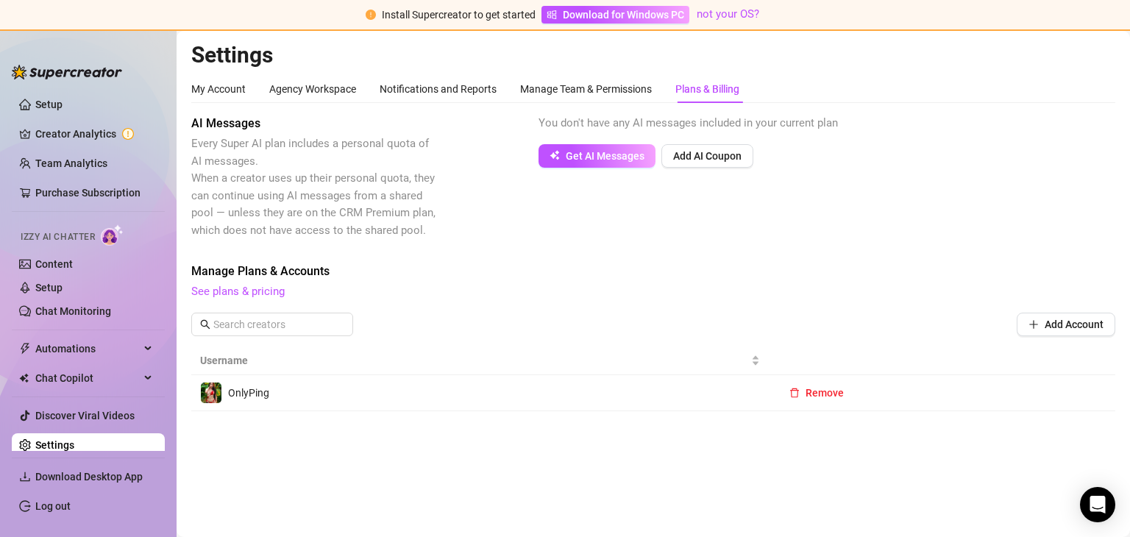
click at [333, 449] on main "Settings My Account Agency Workspace Notifications and Reports Manage Team & Pe…" at bounding box center [653, 284] width 953 height 506
click at [64, 124] on link "Creator Analytics" at bounding box center [94, 134] width 118 height 24
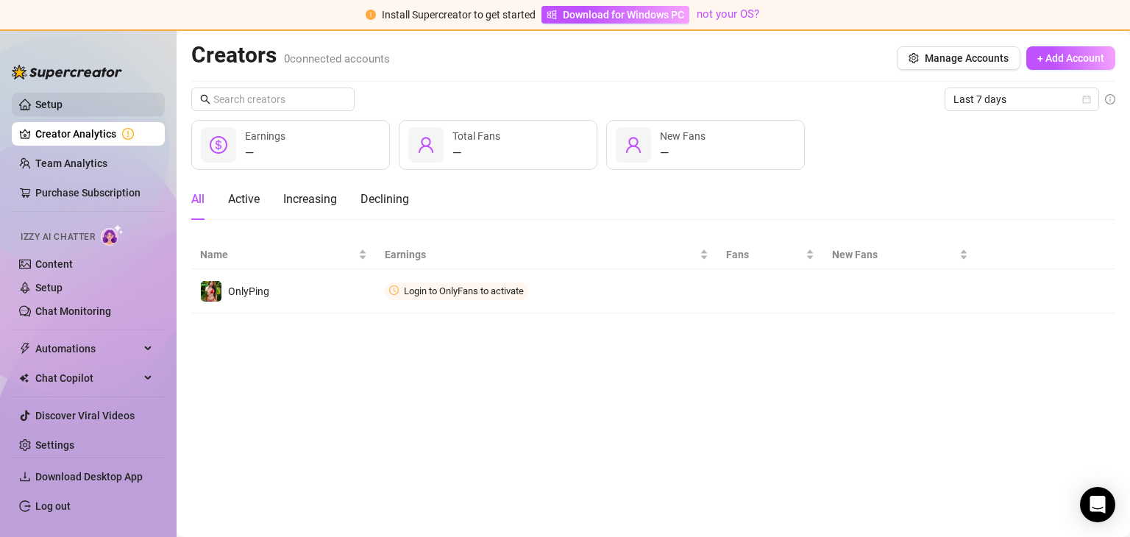
click at [63, 99] on link "Setup" at bounding box center [48, 105] width 27 height 12
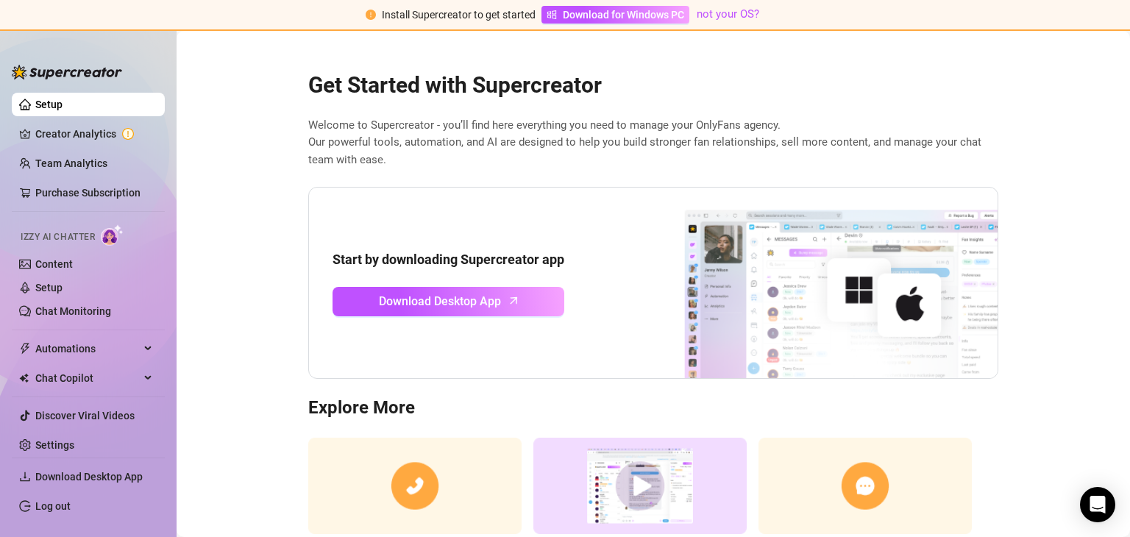
scroll to position [100, 0]
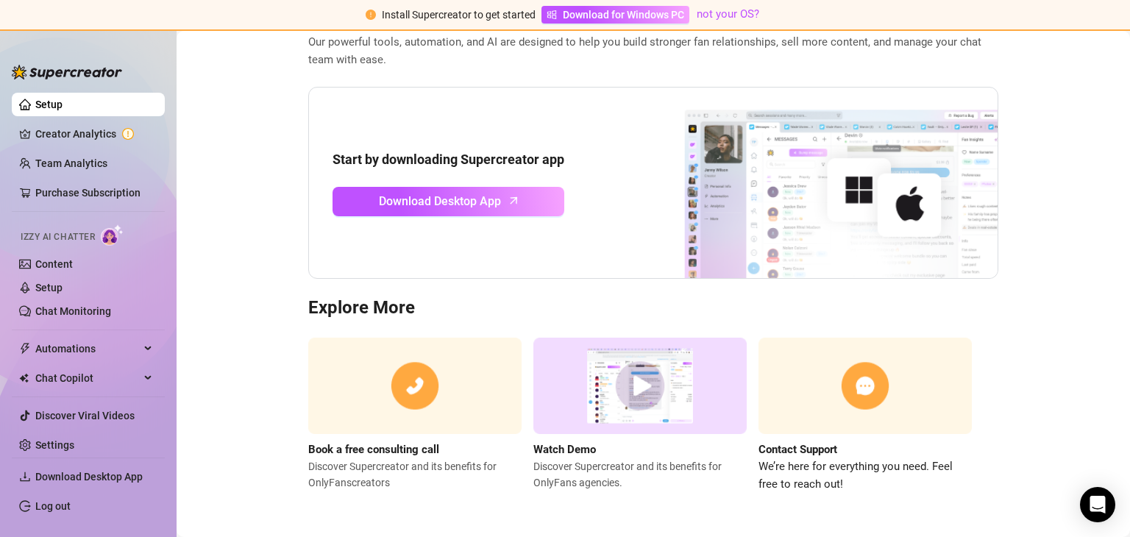
click at [625, 406] on img at bounding box center [639, 386] width 213 height 96
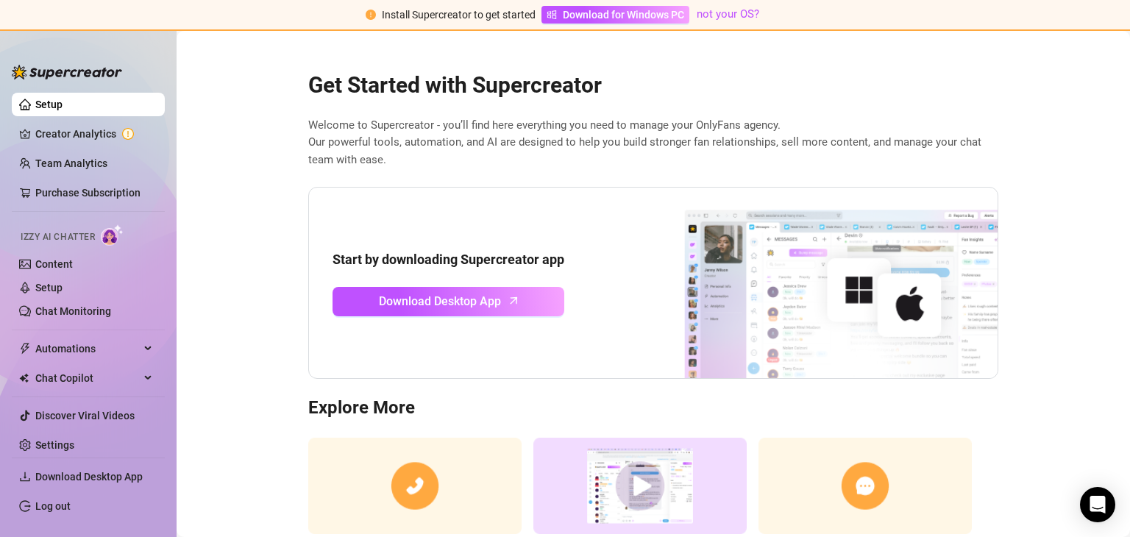
scroll to position [100, 0]
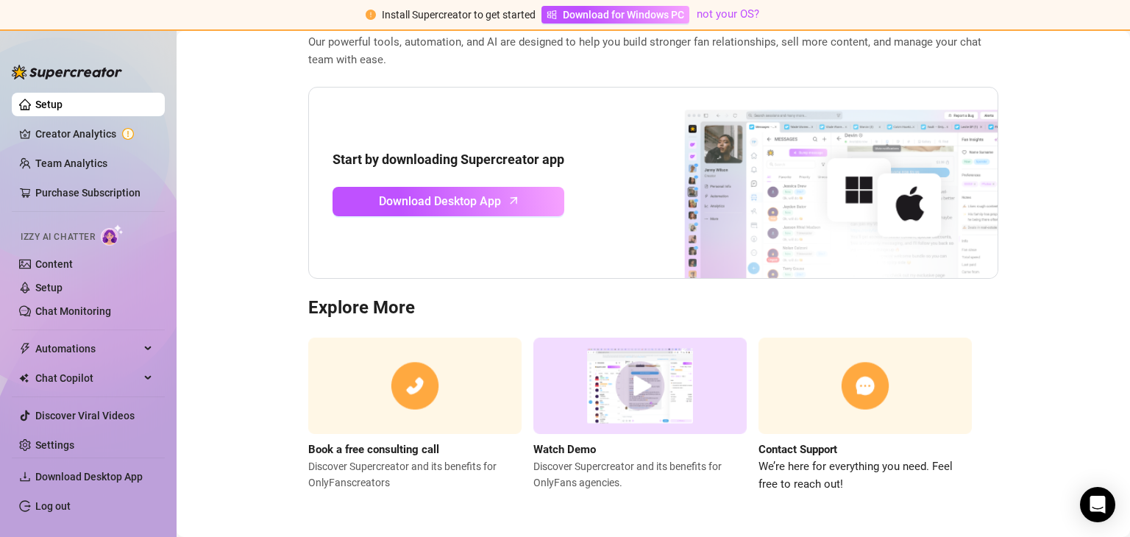
click at [633, 383] on img at bounding box center [639, 386] width 213 height 96
